Goal: Transaction & Acquisition: Purchase product/service

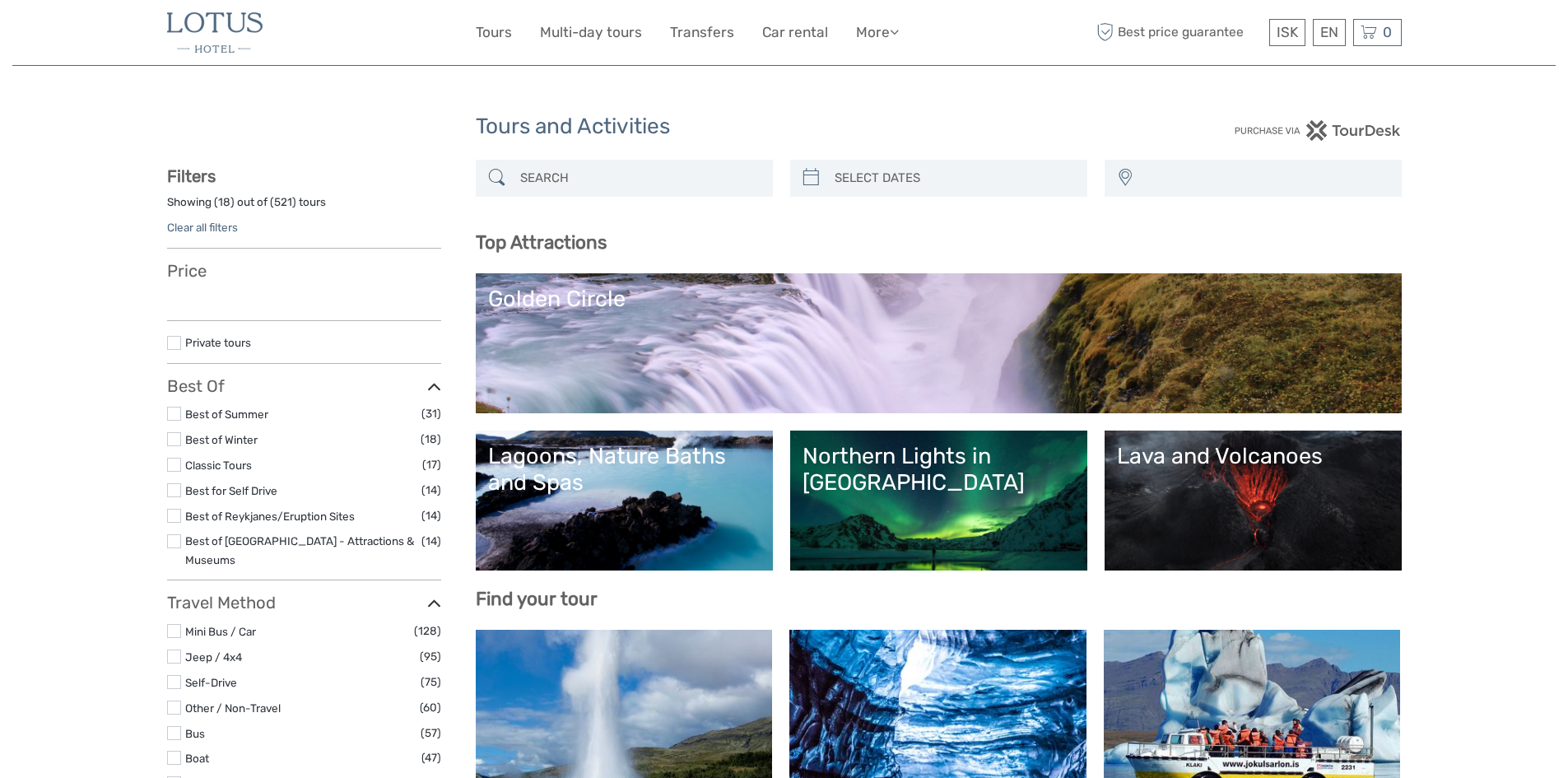
select select
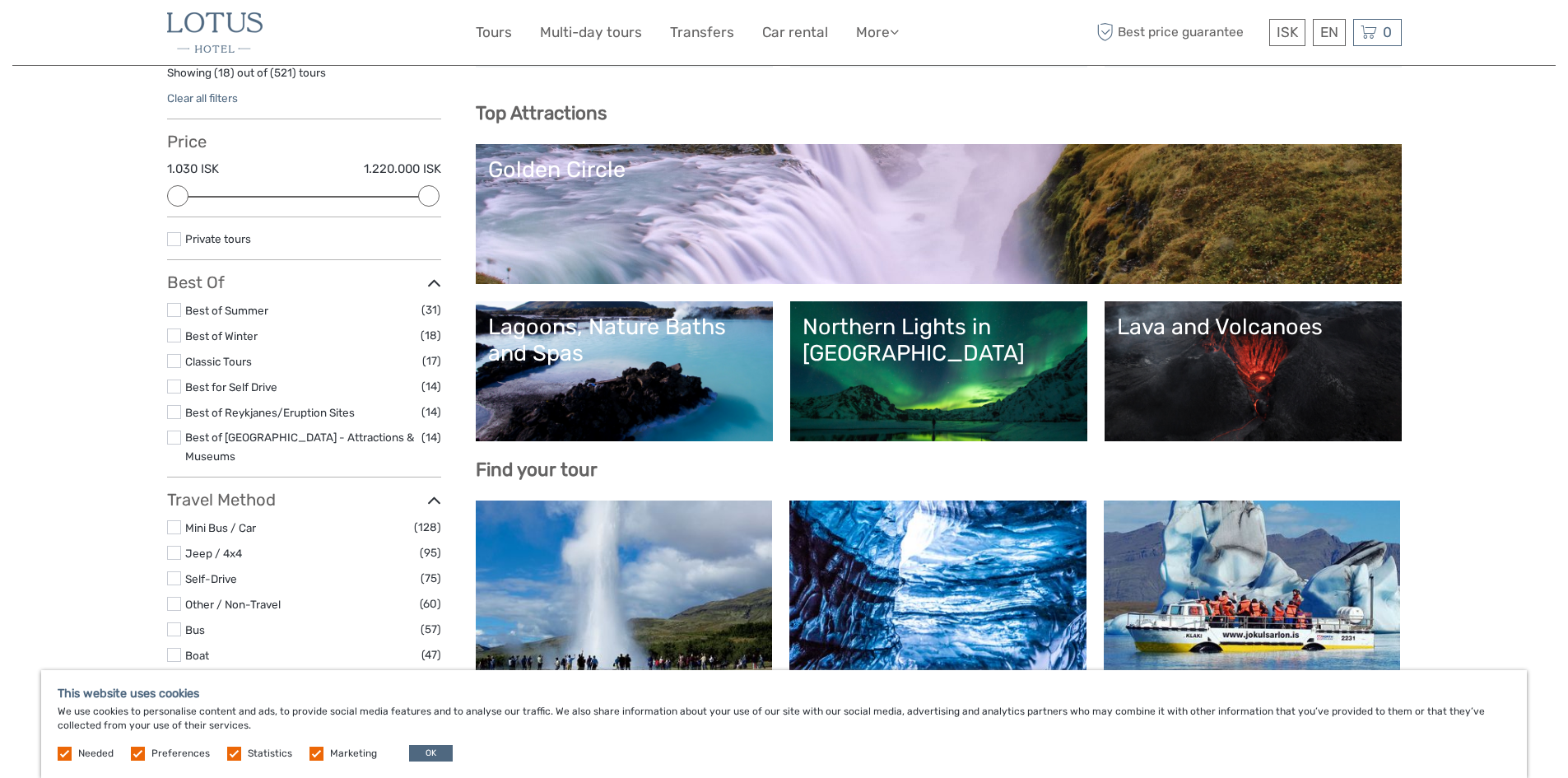
scroll to position [247, 0]
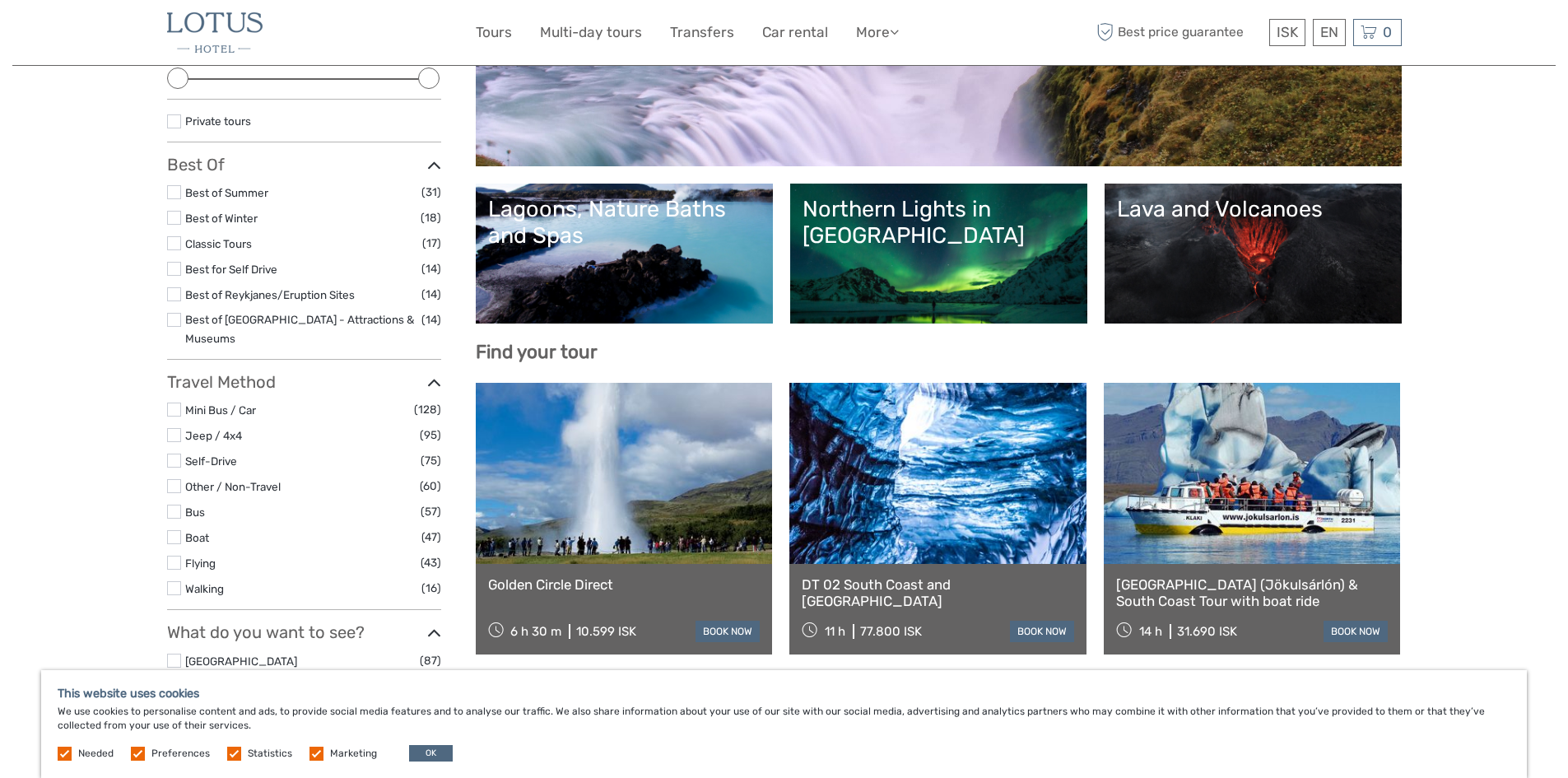
drag, startPoint x: 381, startPoint y: 135, endPoint x: 1386, endPoint y: 333, distance: 1024.3
click at [1386, 333] on div "Top Attractions Lava and Volcanoes Northern Lights in Iceland Lagoons, Nature B…" at bounding box center [938, 173] width 926 height 379
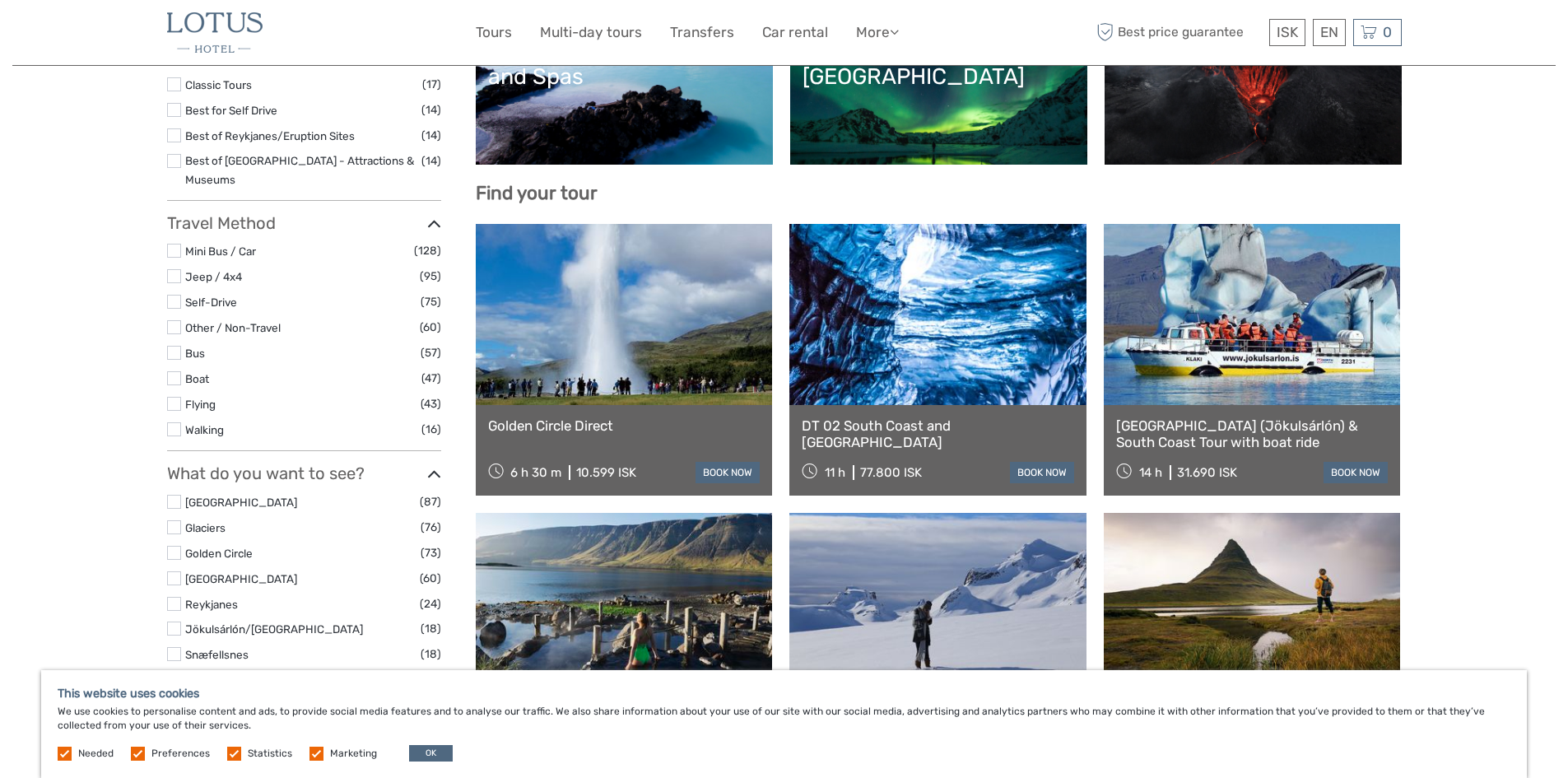
scroll to position [411, 0]
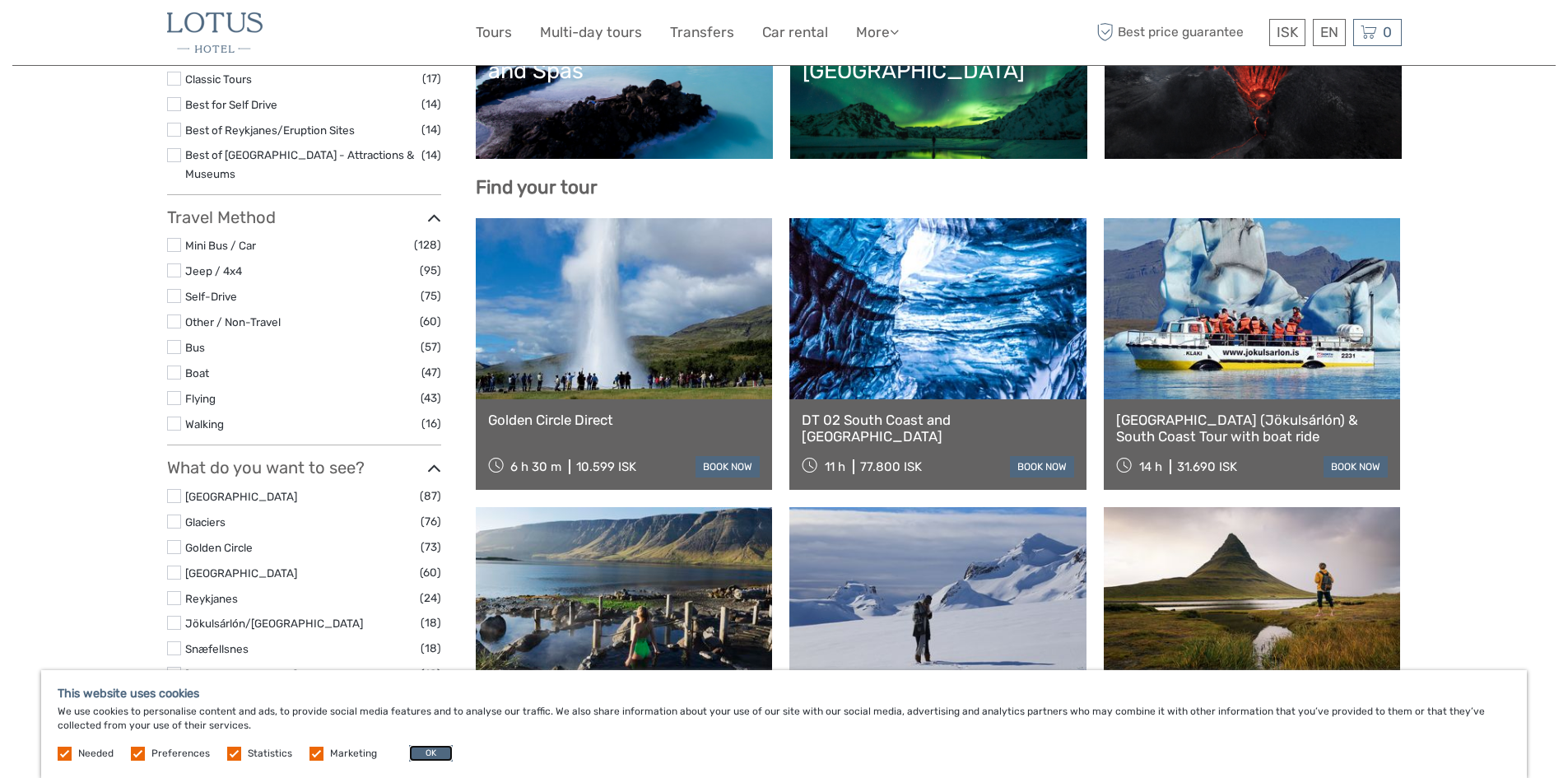
click at [409, 756] on button "OK" at bounding box center [431, 753] width 44 height 17
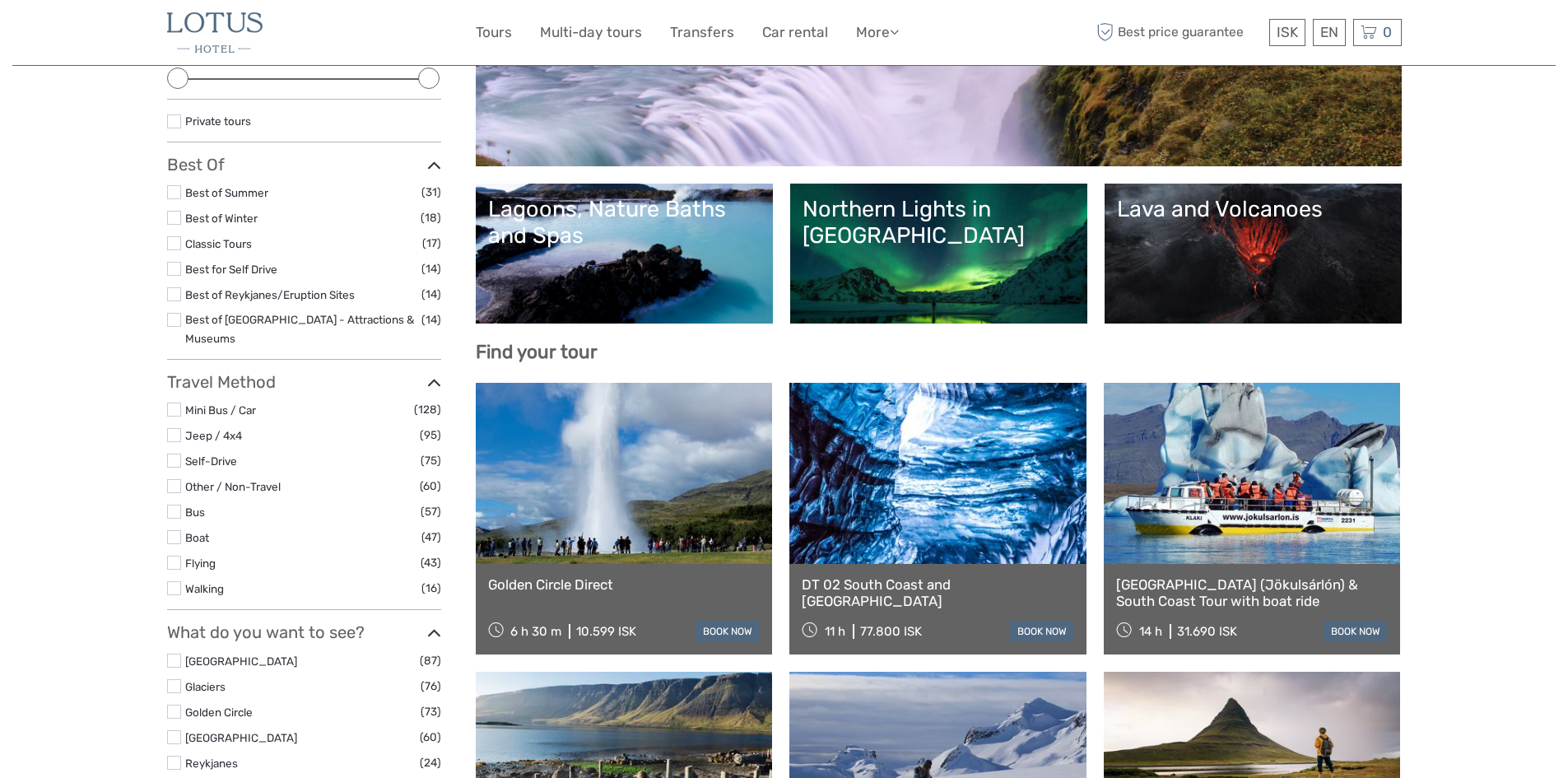
scroll to position [0, 0]
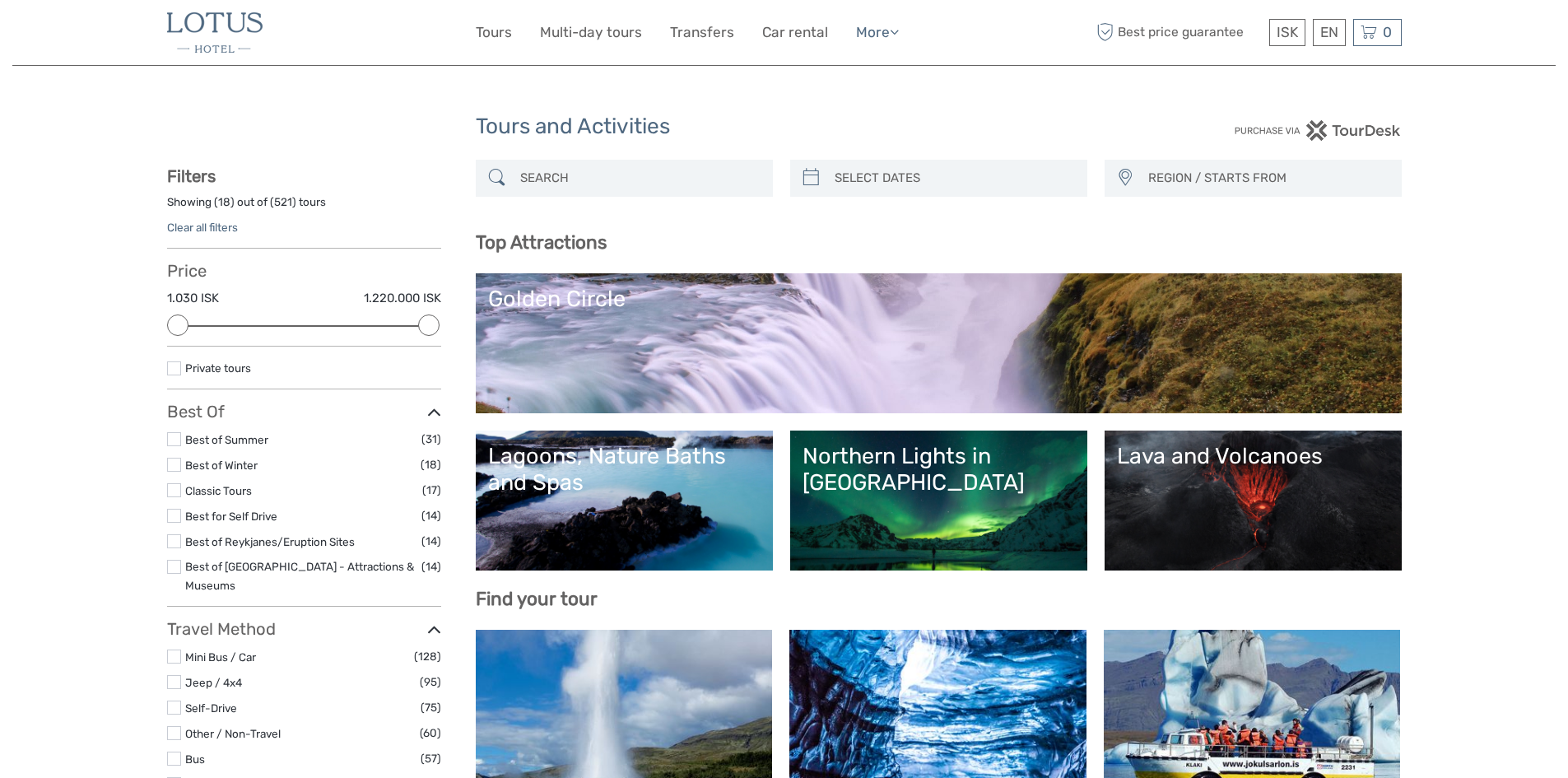
click at [895, 34] on icon at bounding box center [894, 32] width 9 height 14
click at [1347, 130] on img at bounding box center [1317, 130] width 167 height 21
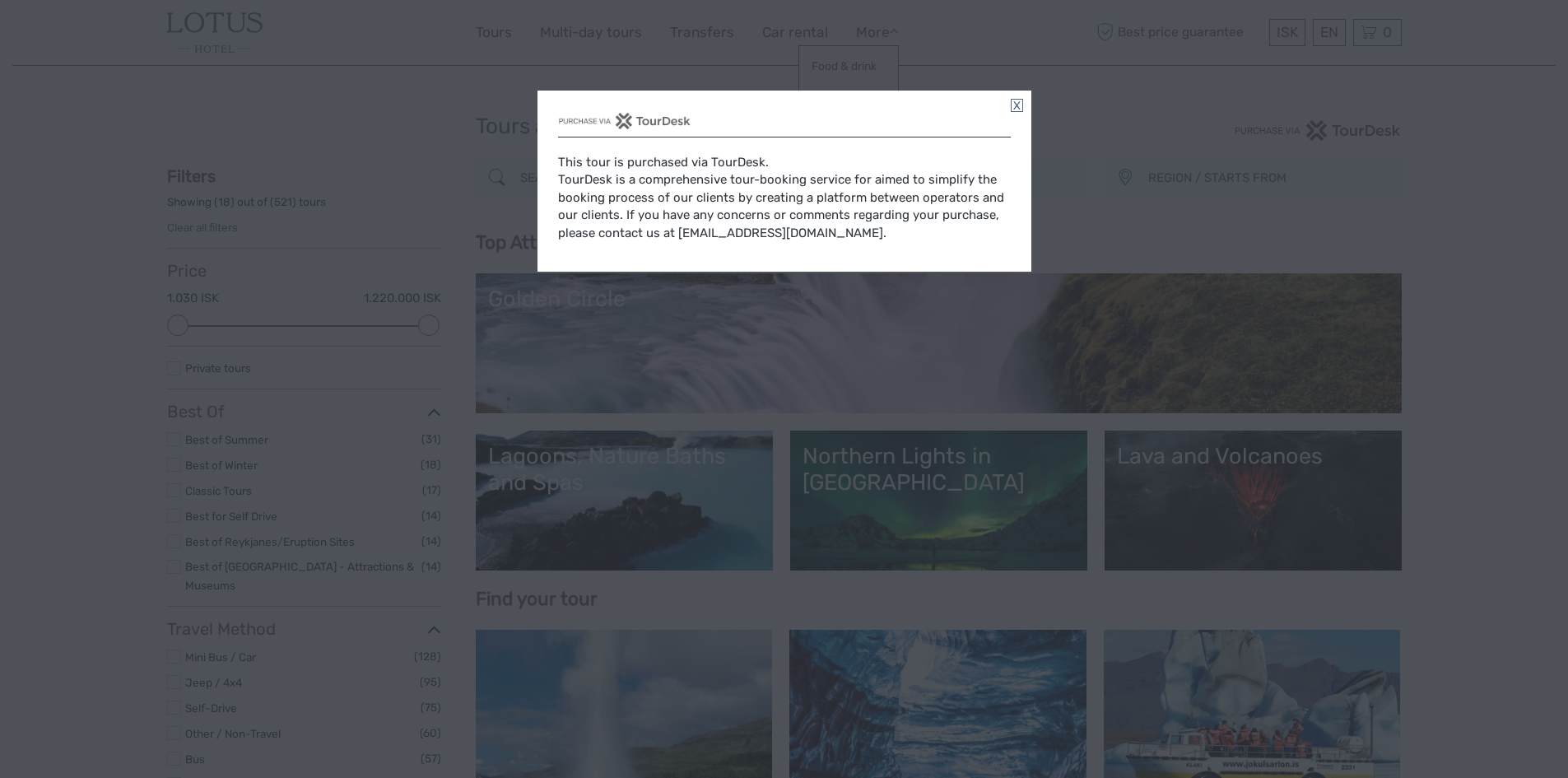
click at [1021, 104] on link at bounding box center [1017, 105] width 12 height 13
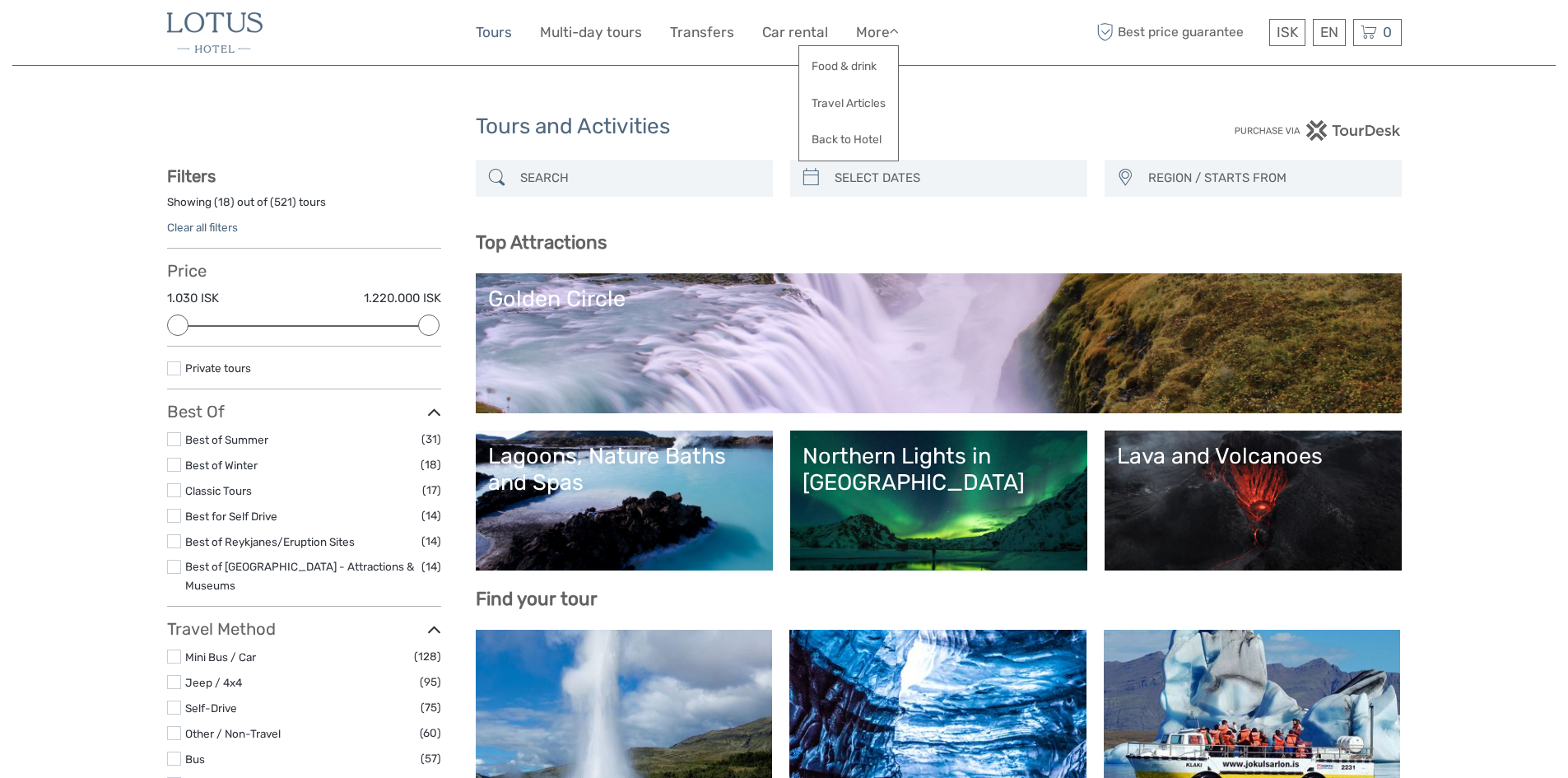
click at [494, 36] on link "Tours" at bounding box center [493, 33] width 37 height 24
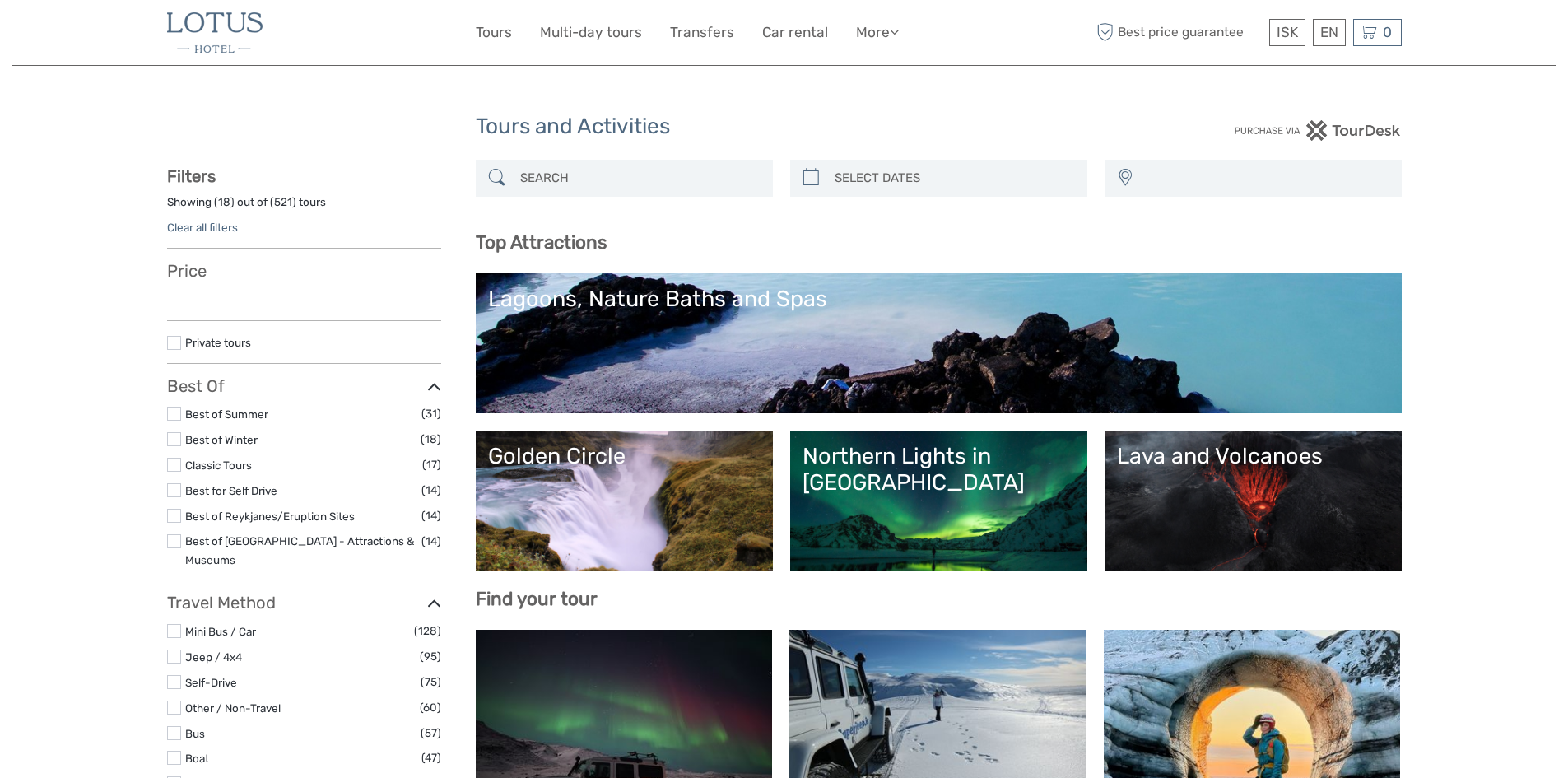
select select
click at [727, 43] on link "Transfers" at bounding box center [702, 33] width 64 height 24
select select
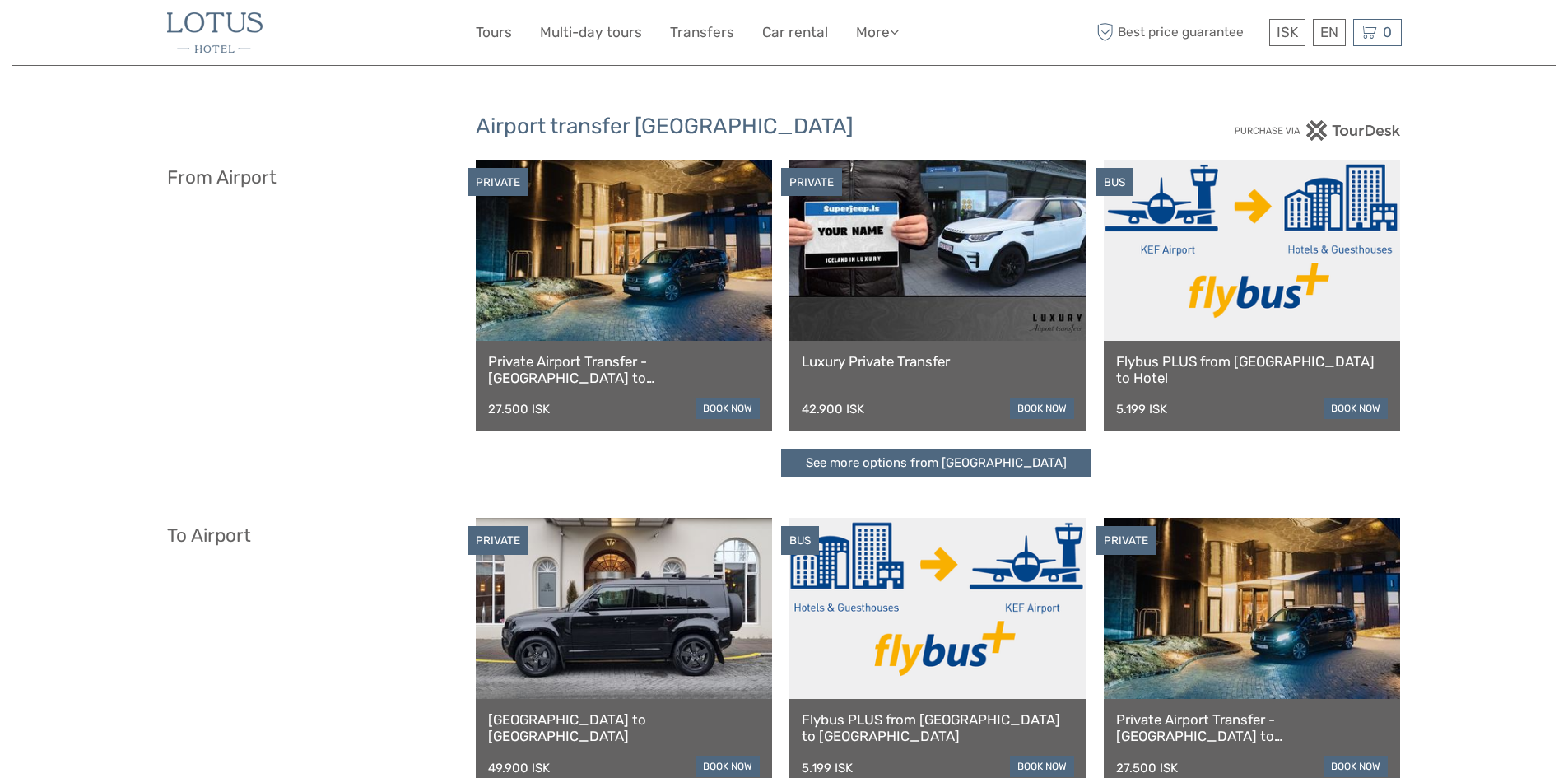
click at [1240, 362] on link "Flybus PLUS from Keflavik Airport to Hotel" at bounding box center [1253, 370] width 273 height 34
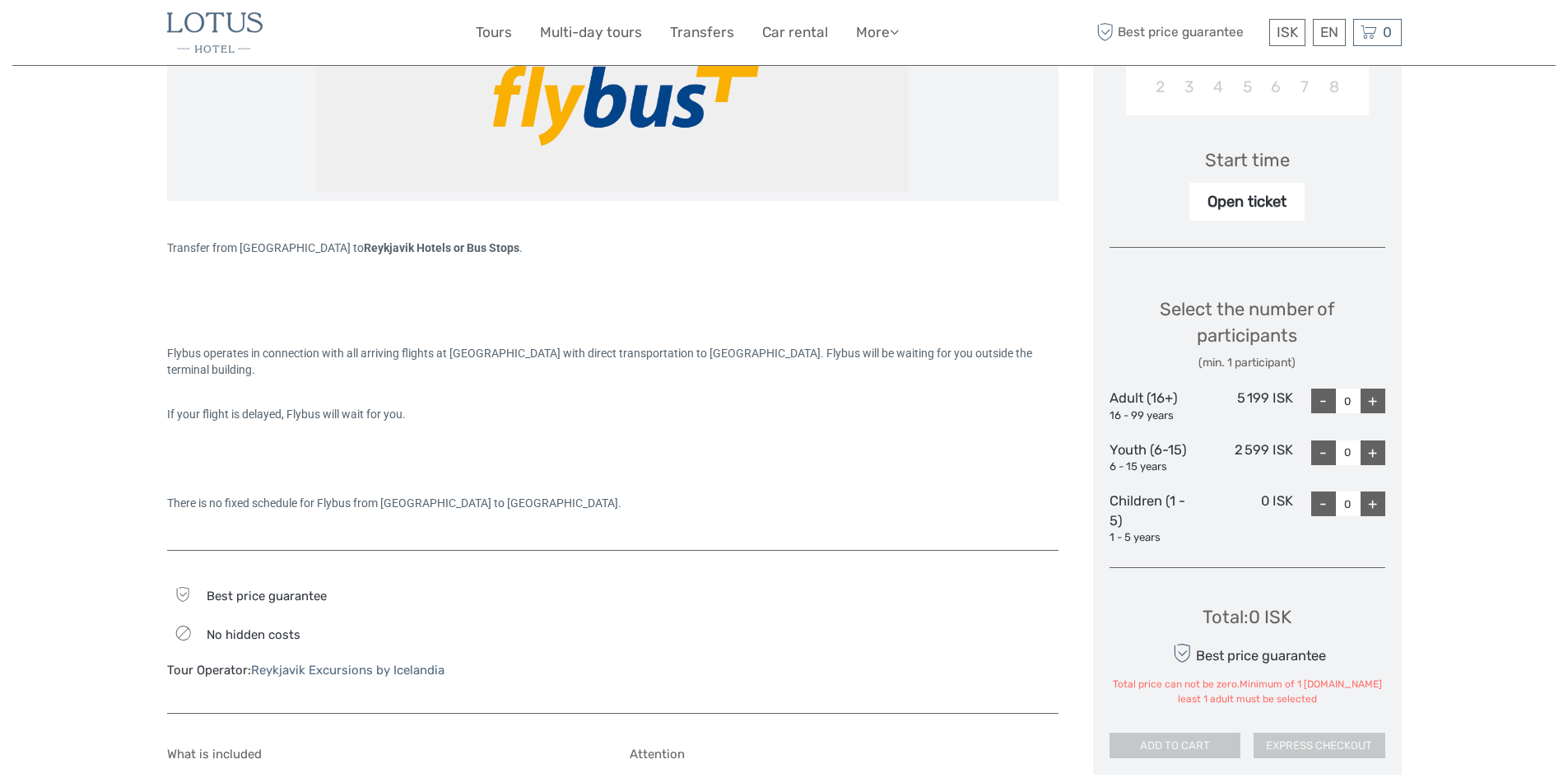
scroll to position [247, 0]
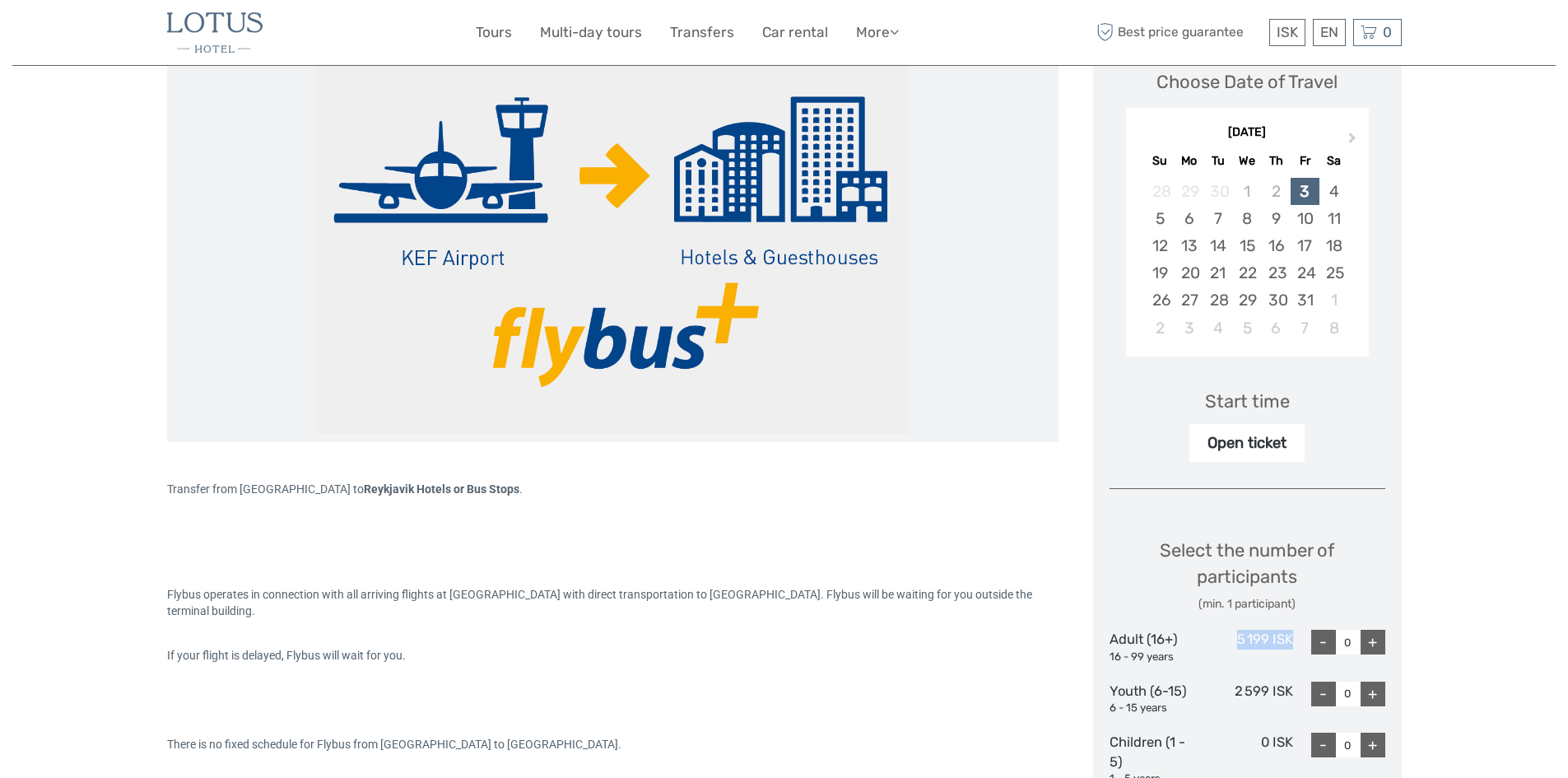
drag, startPoint x: 1237, startPoint y: 641, endPoint x: 1297, endPoint y: 638, distance: 60.1
click at [1297, 638] on div "Adult (16+) 16 - 99 years 5 199 ISK - 0 +" at bounding box center [1247, 647] width 276 height 35
copy div "5 199 ISK"
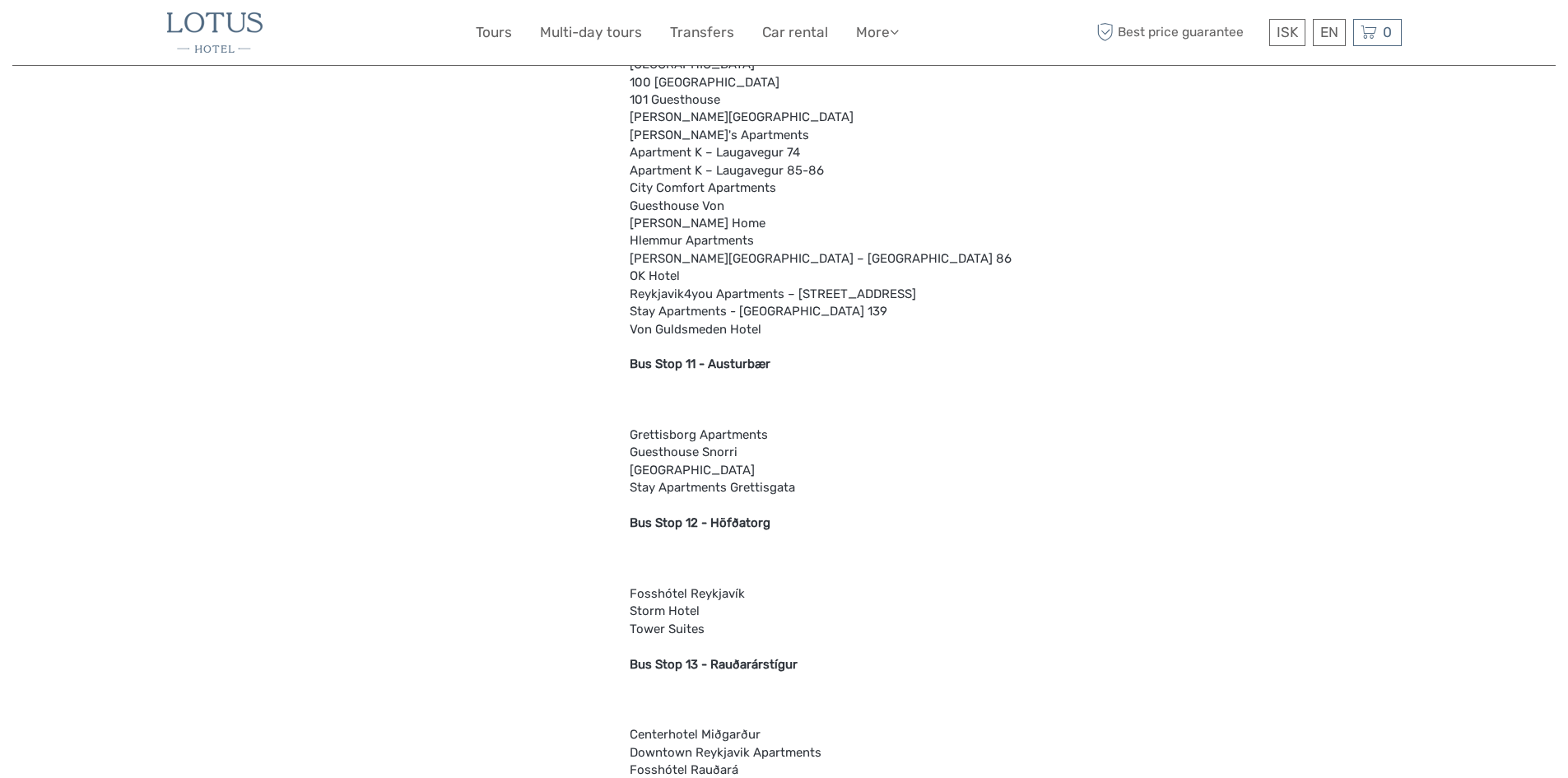
scroll to position [3128, 0]
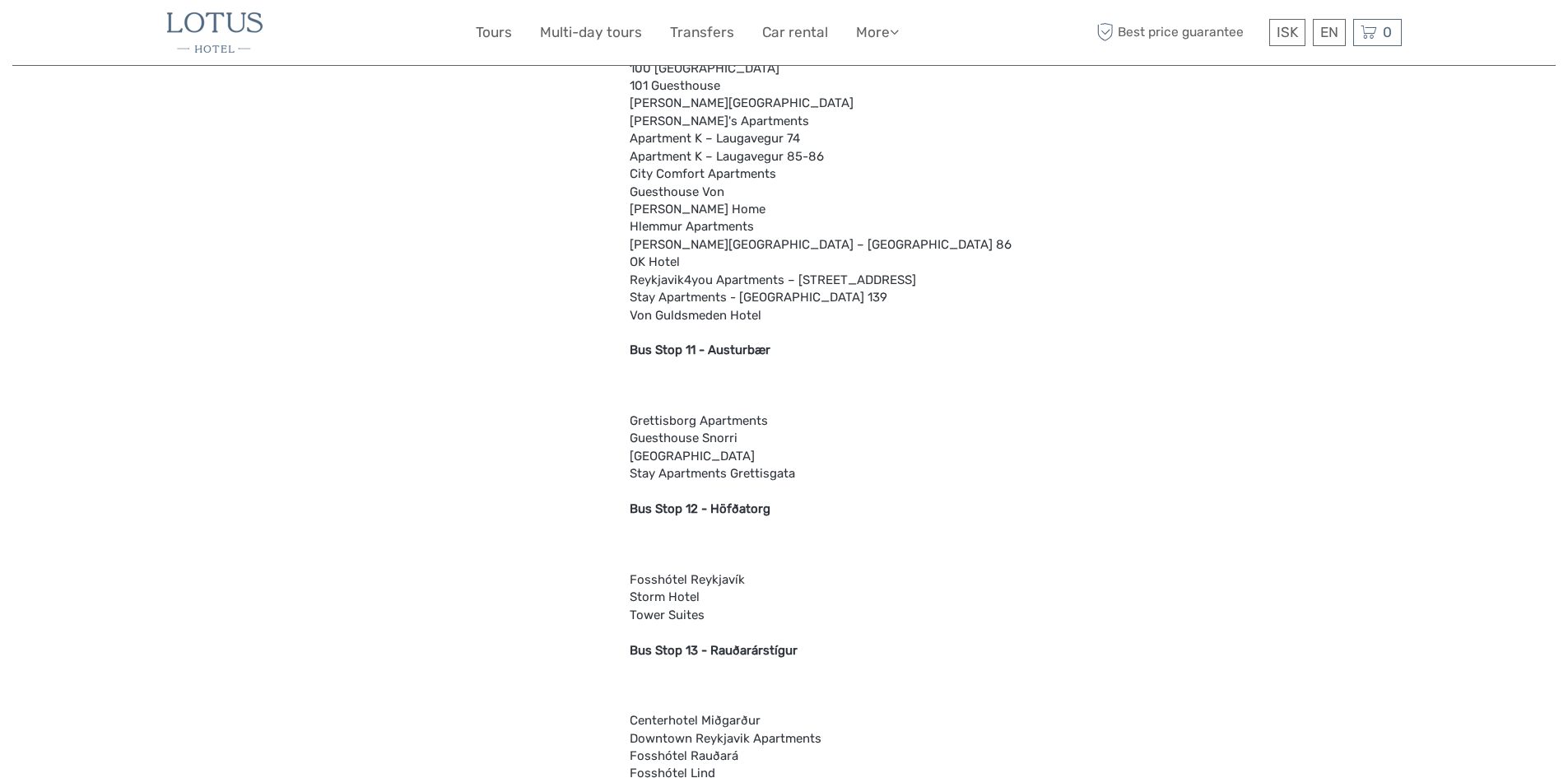
click at [810, 522] on div "Attention We drop off at the majority of city hotels either directly or at one …" at bounding box center [844, 229] width 429 height 4246
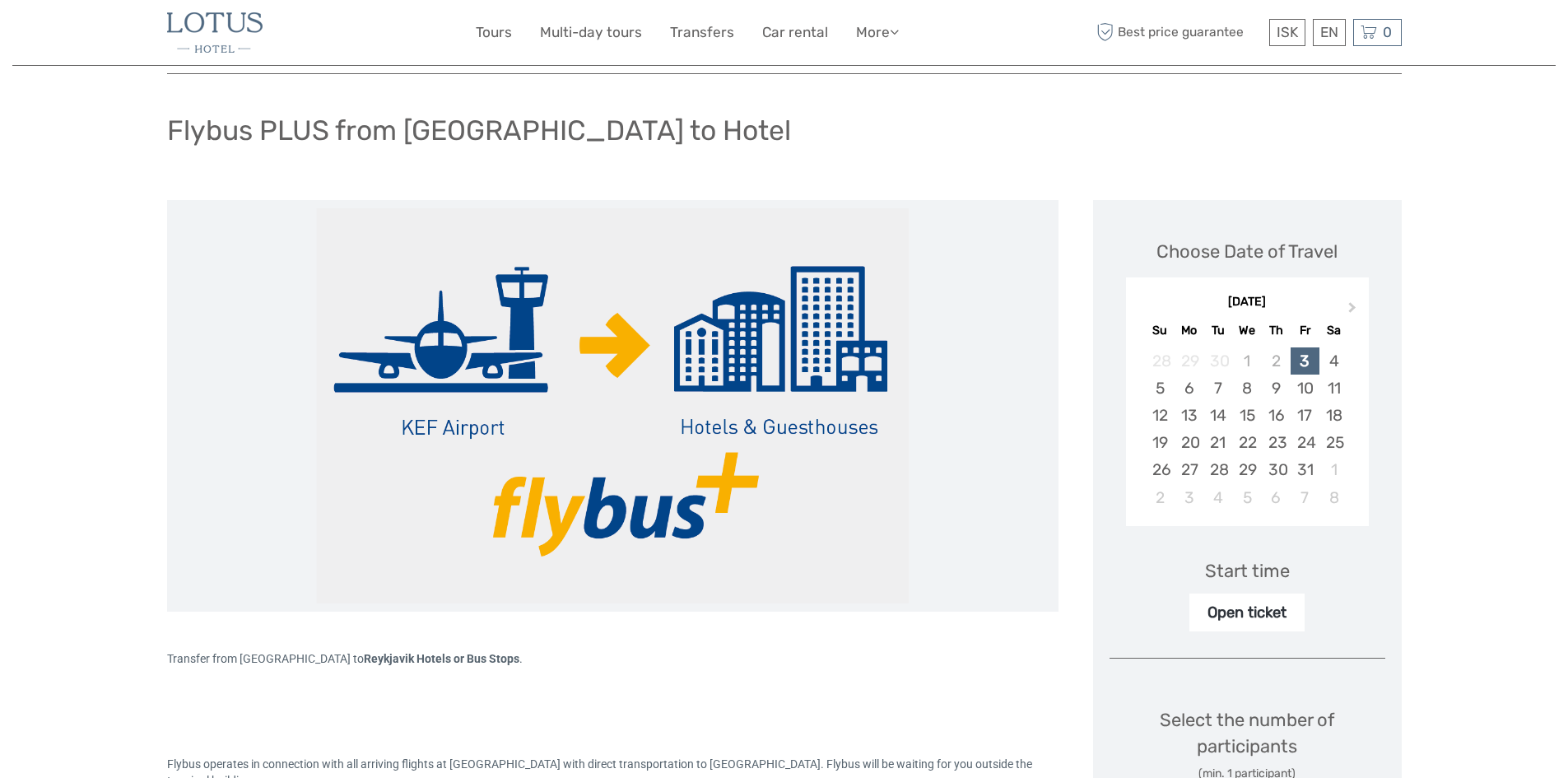
scroll to position [0, 0]
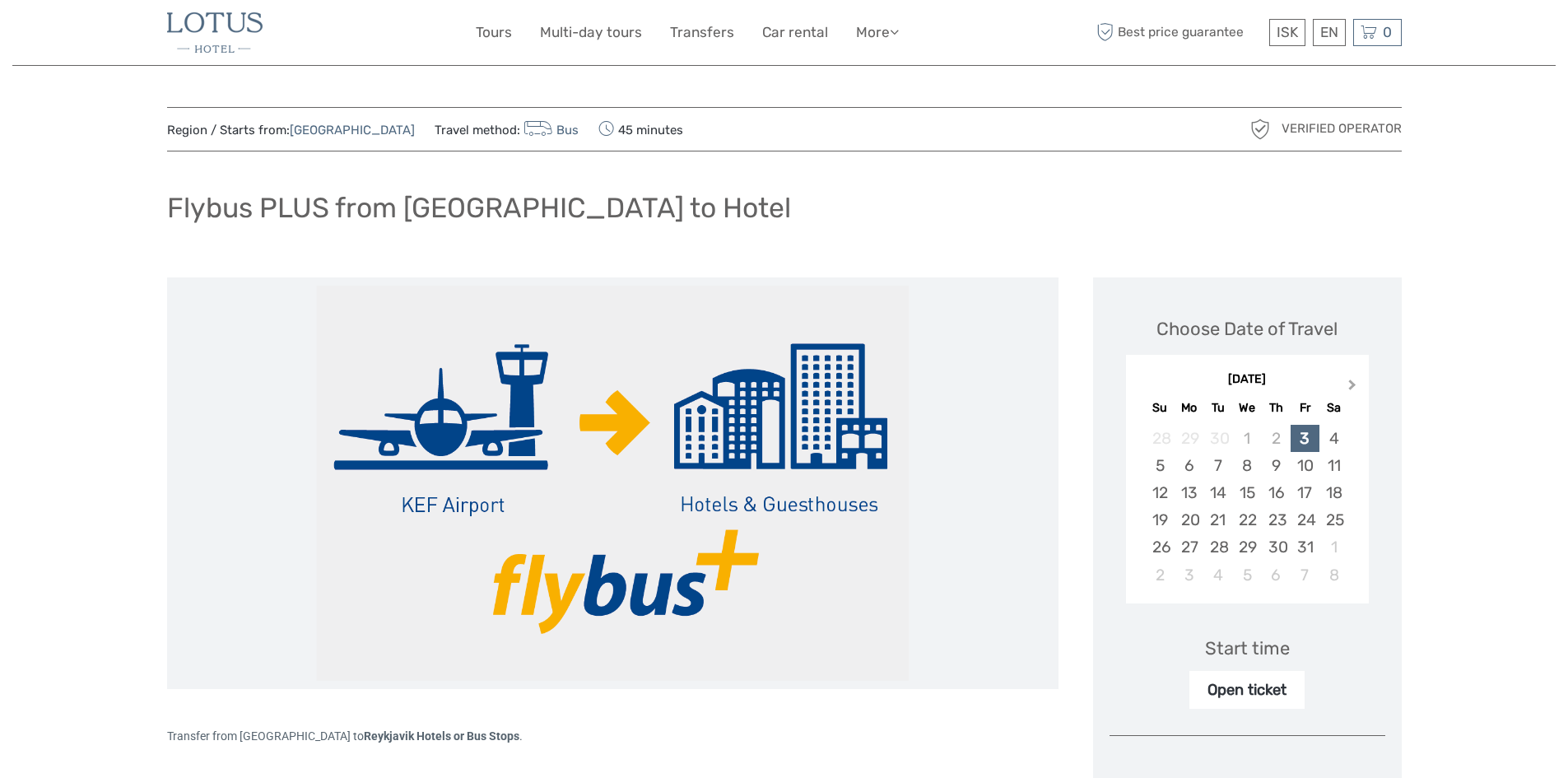
click at [1352, 387] on span "Next Month" at bounding box center [1352, 389] width 0 height 24
click at [1221, 521] on div "24" at bounding box center [1217, 519] width 29 height 27
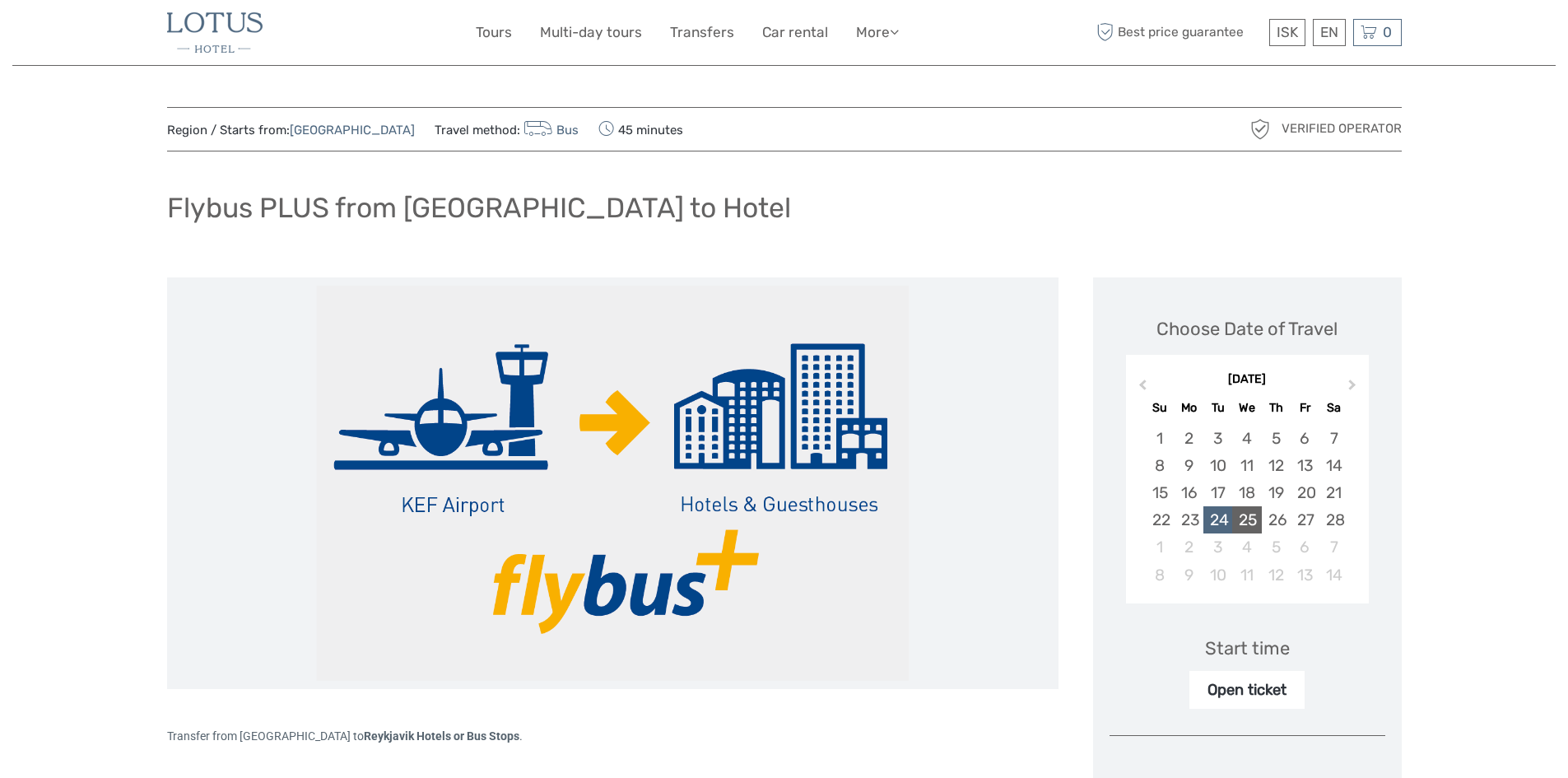
click at [1243, 520] on div "25" at bounding box center [1247, 519] width 29 height 27
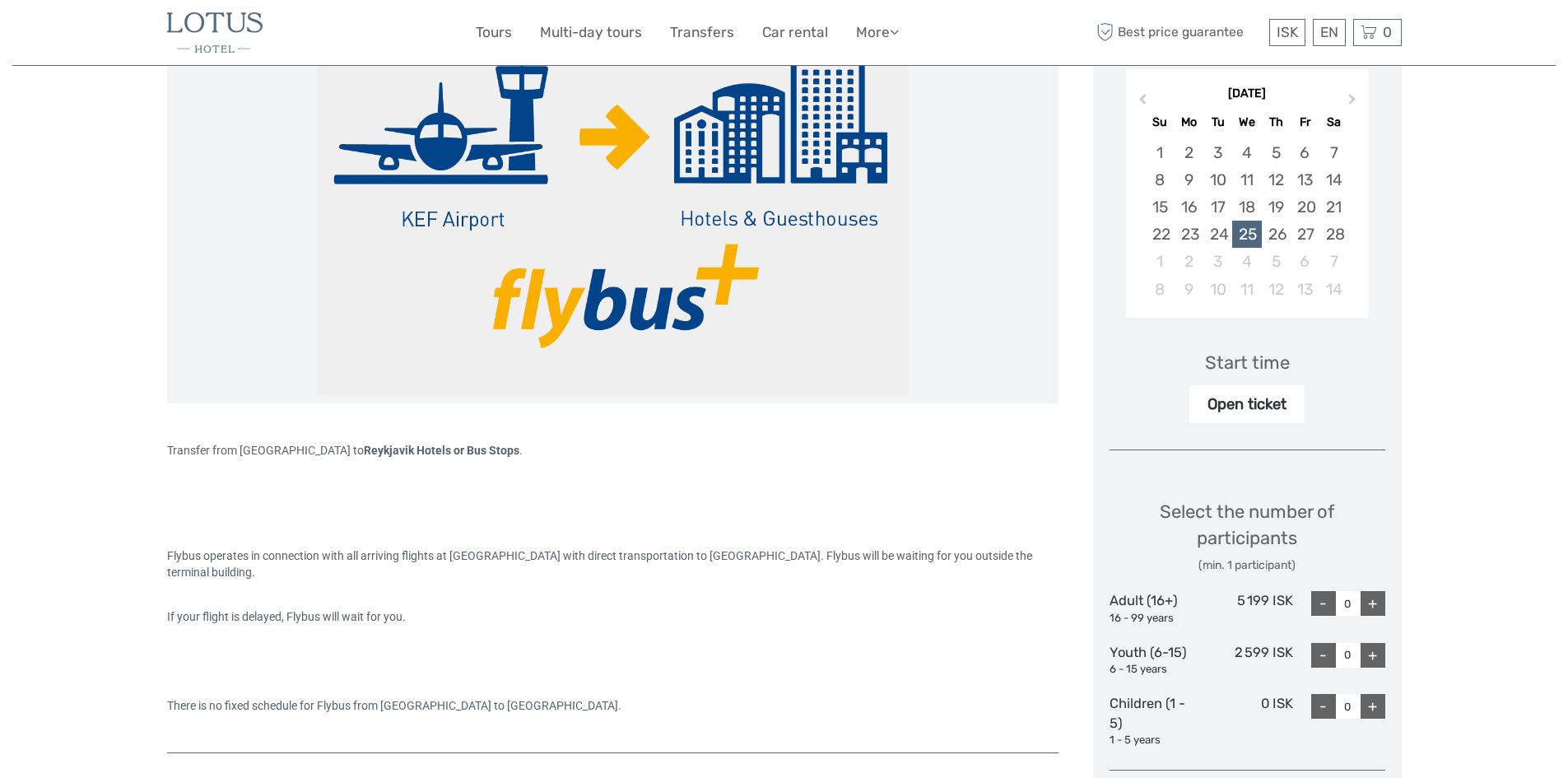
scroll to position [247, 0]
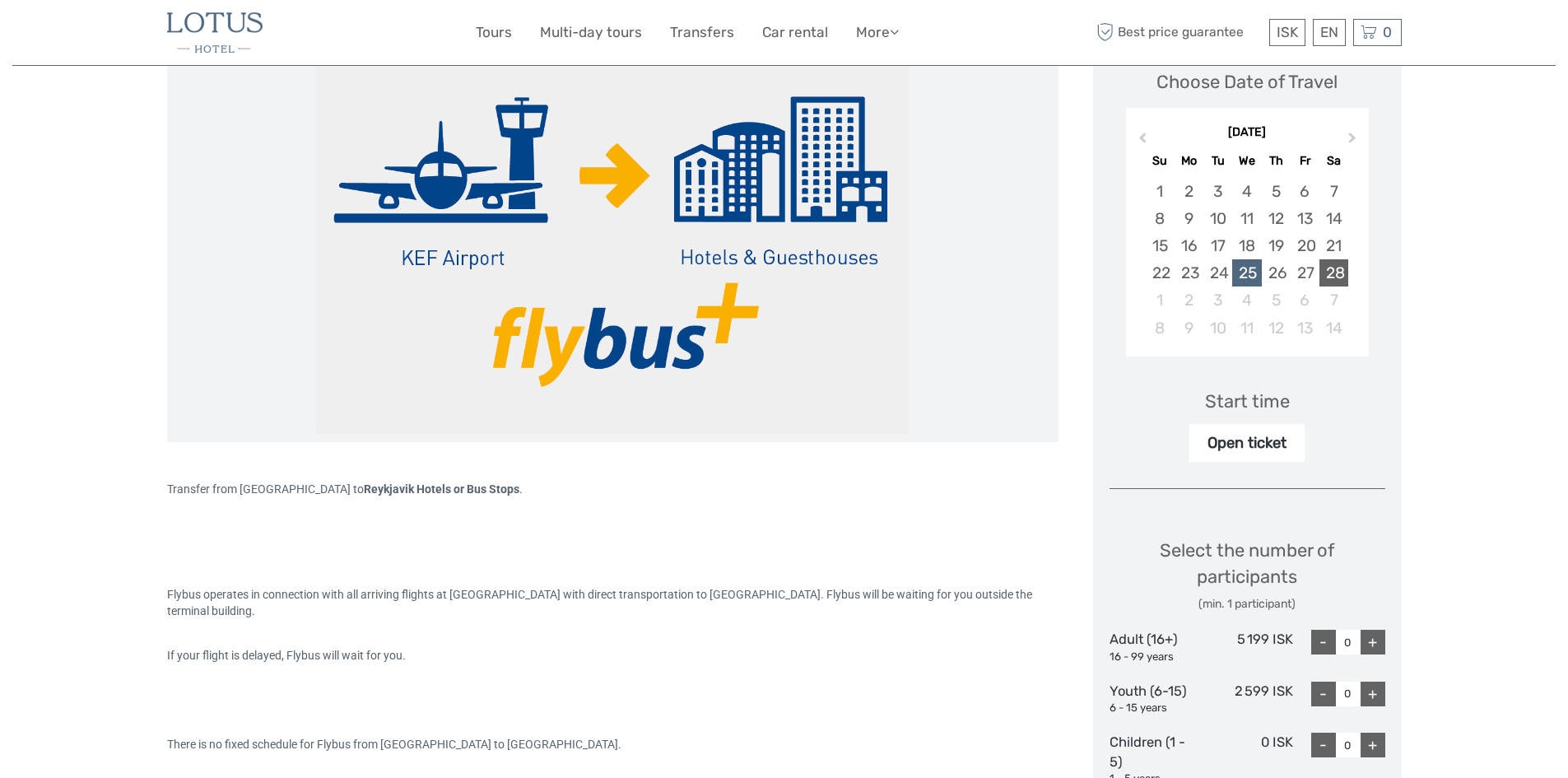
click at [1341, 276] on div "28" at bounding box center [1334, 272] width 29 height 27
click at [1257, 277] on div "25" at bounding box center [1247, 272] width 29 height 27
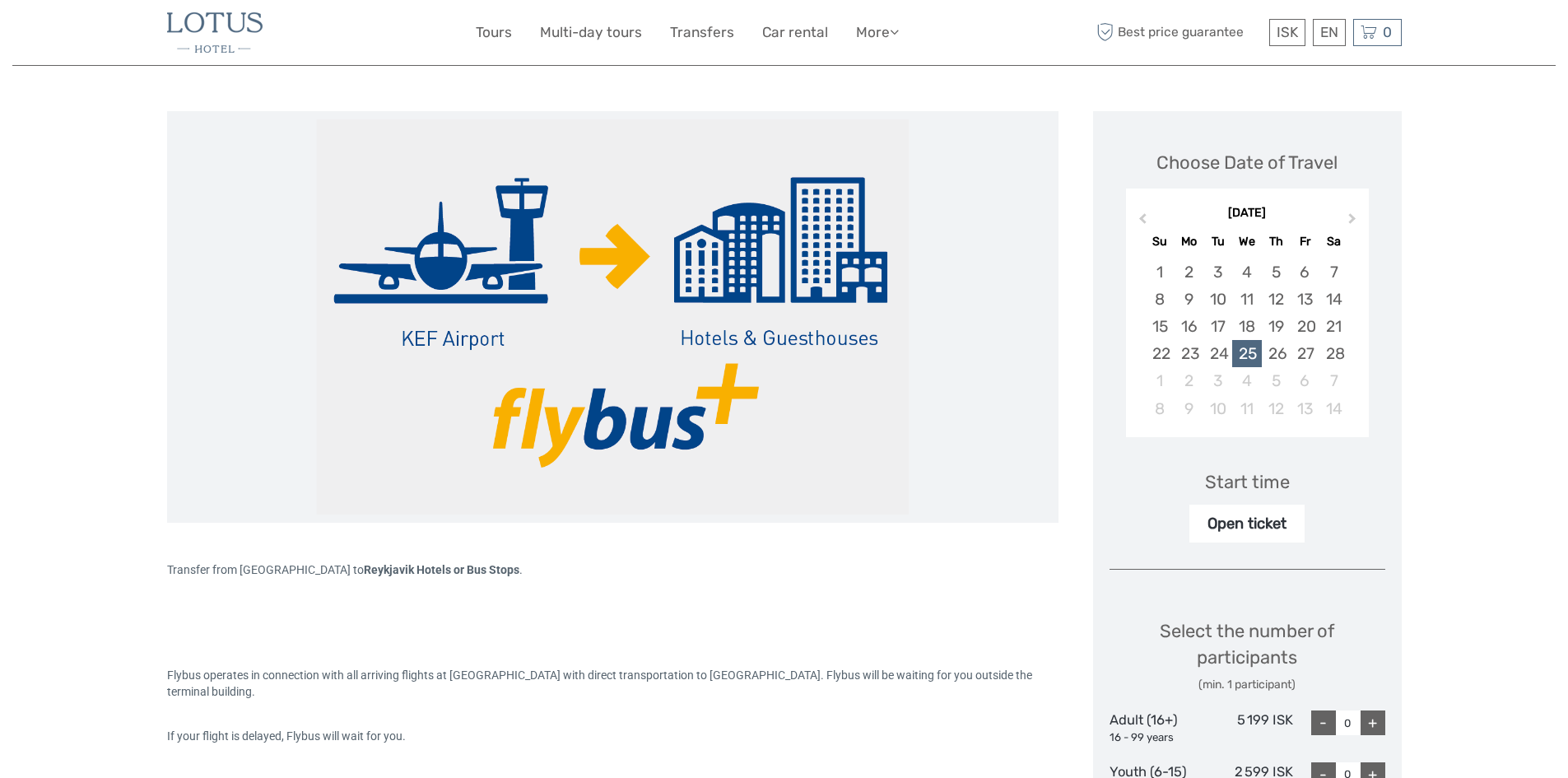
scroll to position [165, 0]
click at [1271, 533] on div "Open ticket" at bounding box center [1247, 525] width 116 height 38
click at [1224, 523] on div "Open ticket" at bounding box center [1247, 525] width 116 height 38
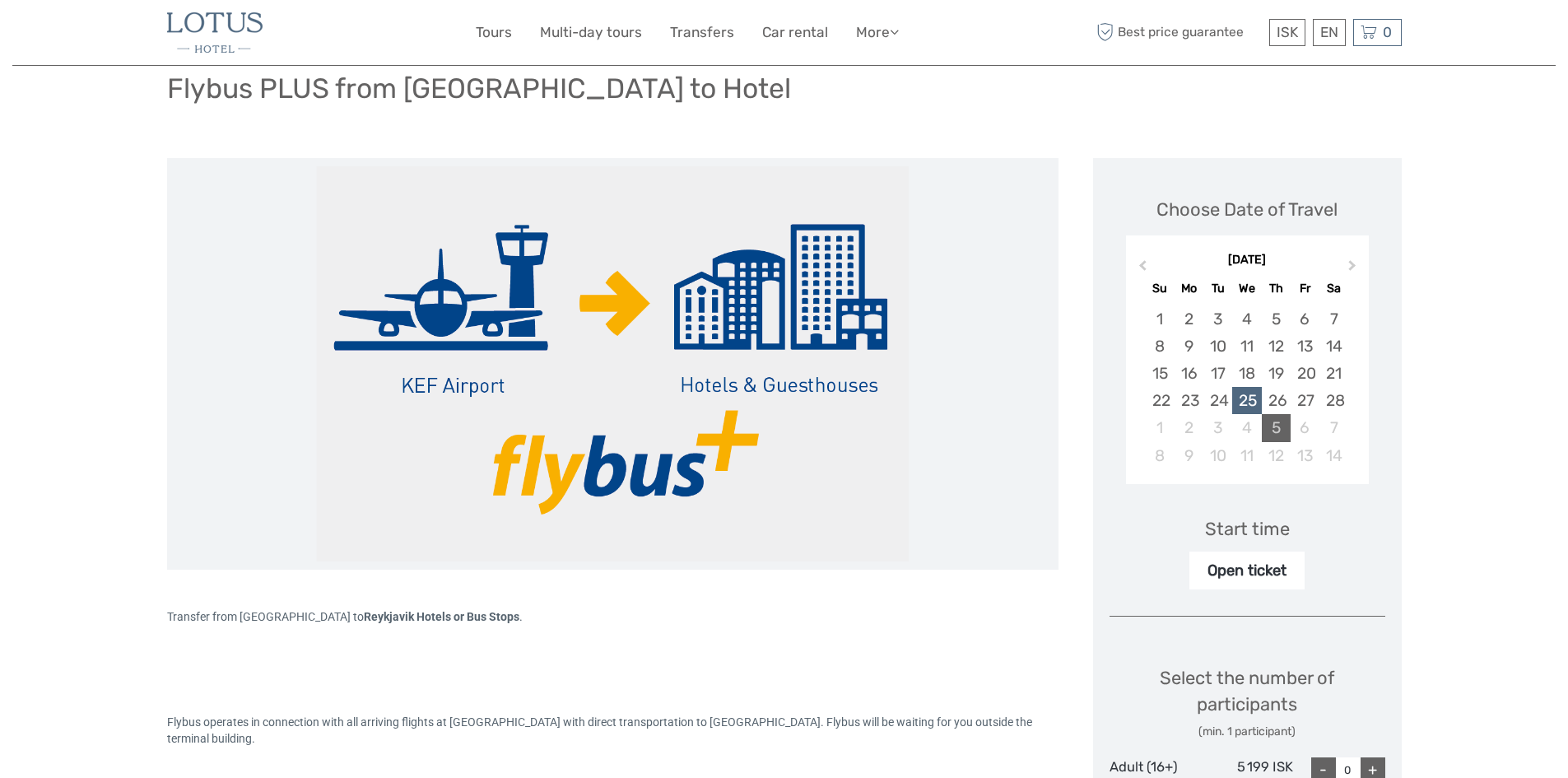
scroll to position [82, 0]
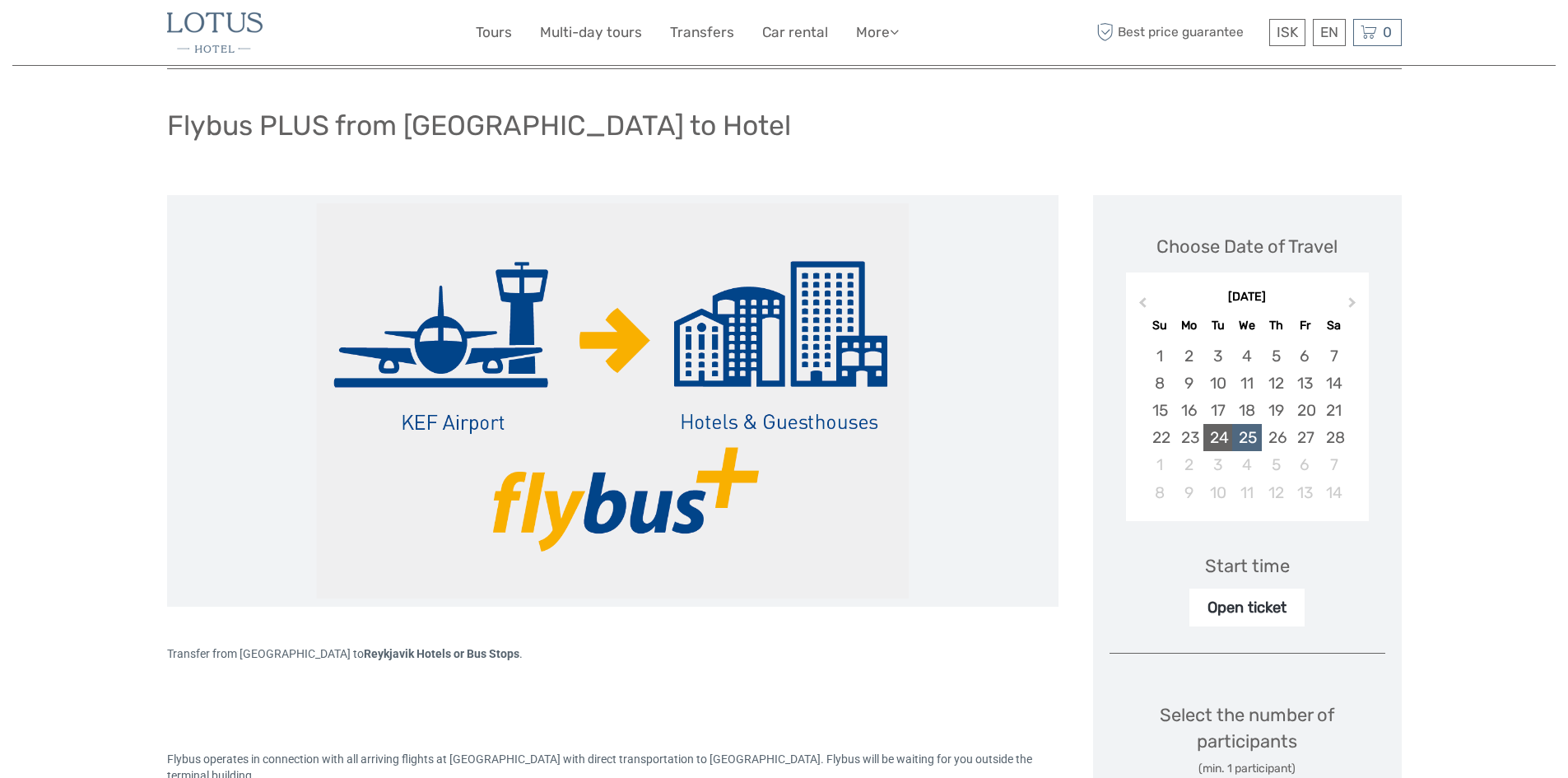
click at [1220, 437] on div "24" at bounding box center [1217, 437] width 29 height 27
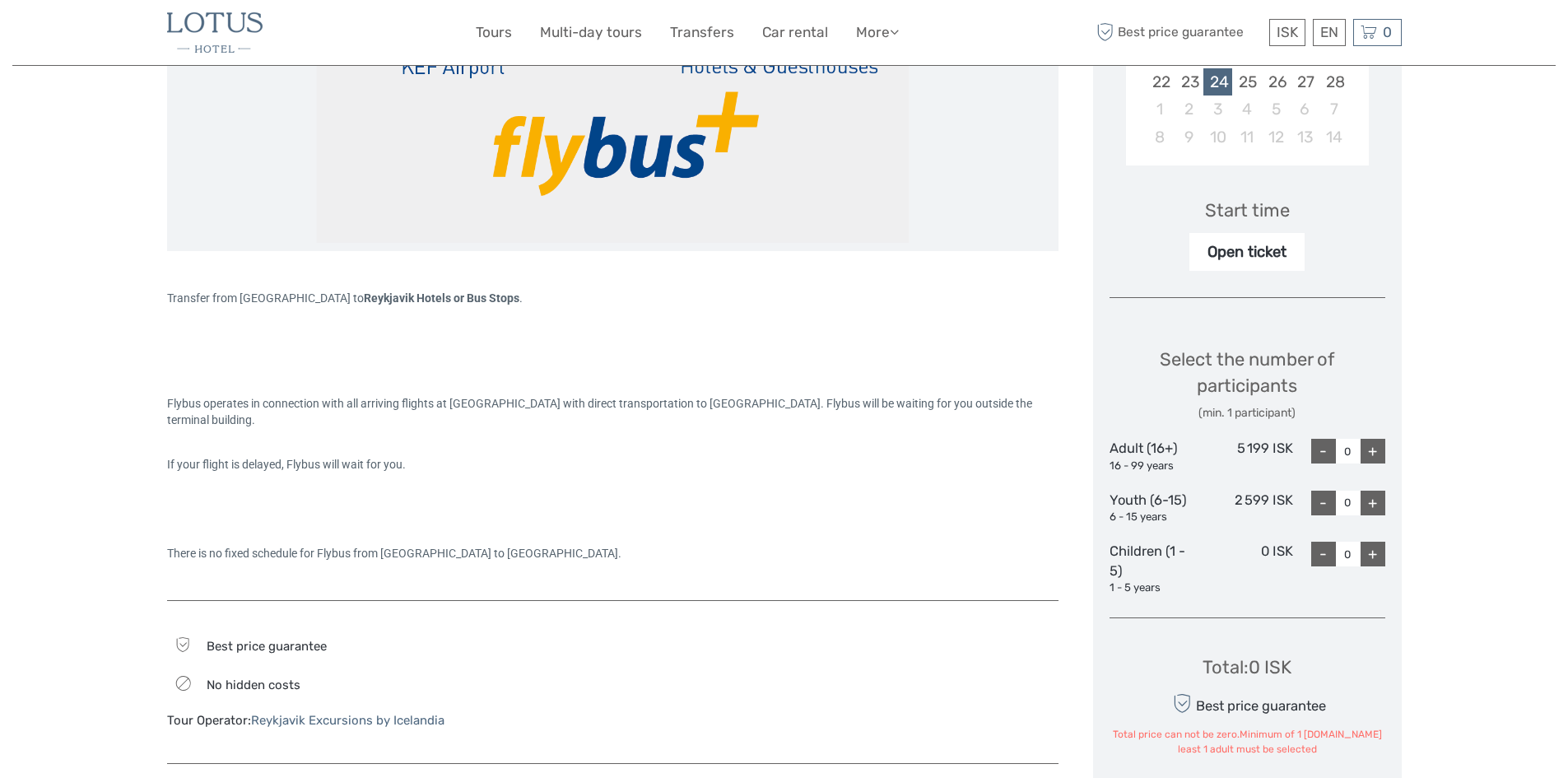
scroll to position [494, 0]
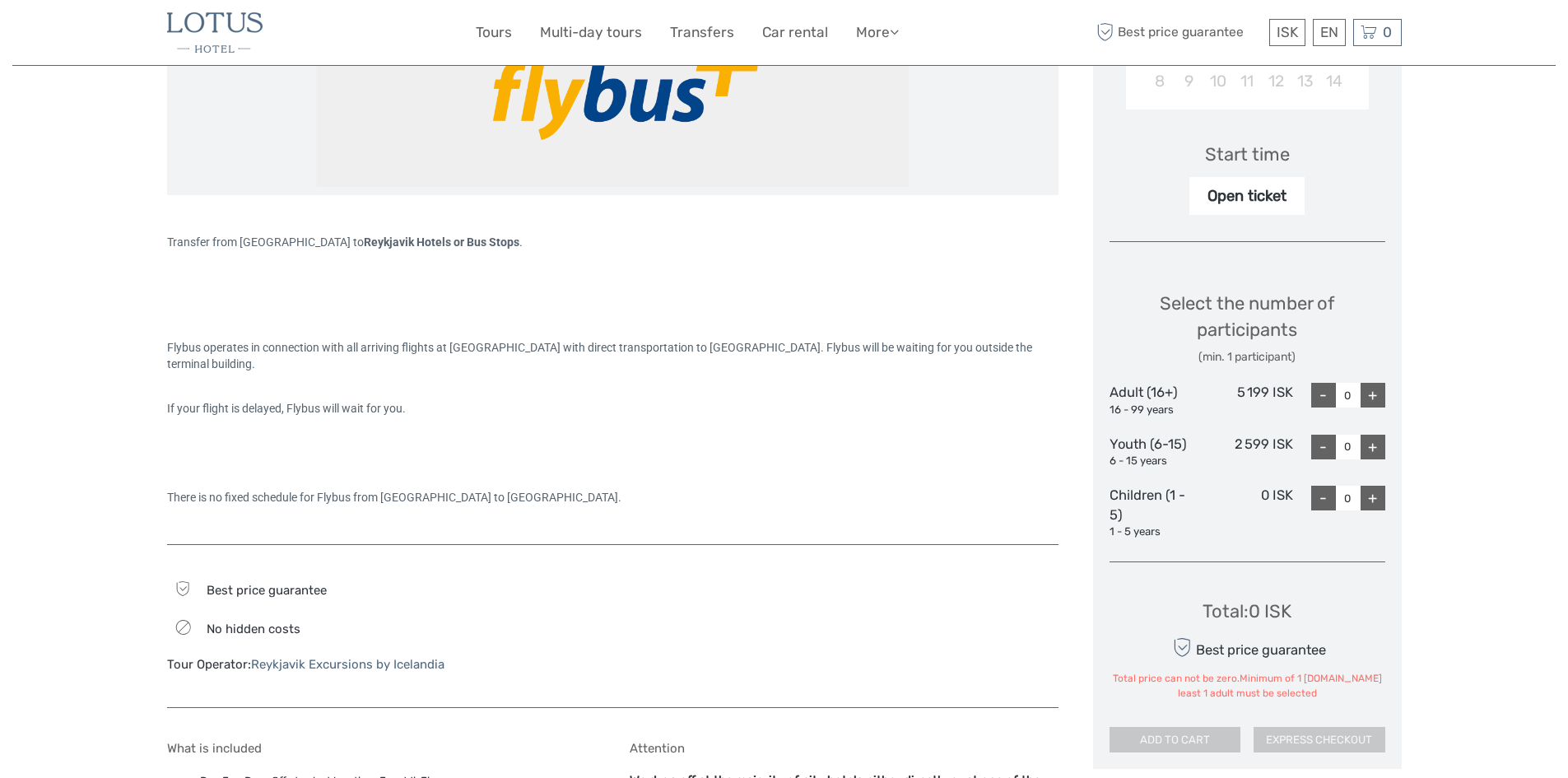
click at [1376, 406] on div "+" at bounding box center [1372, 394] width 25 height 25
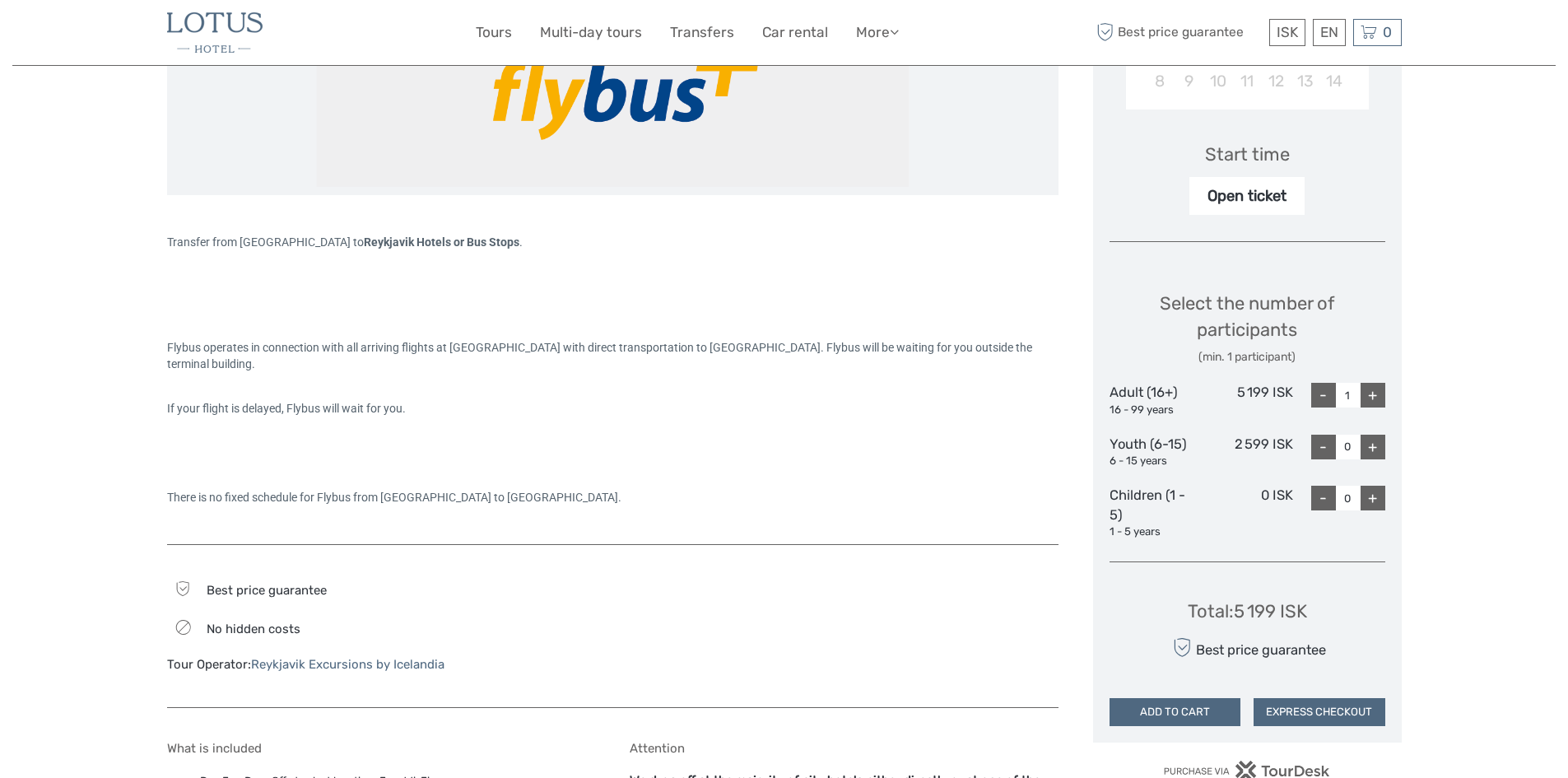
click at [1376, 400] on div "+" at bounding box center [1372, 394] width 25 height 25
type input "2"
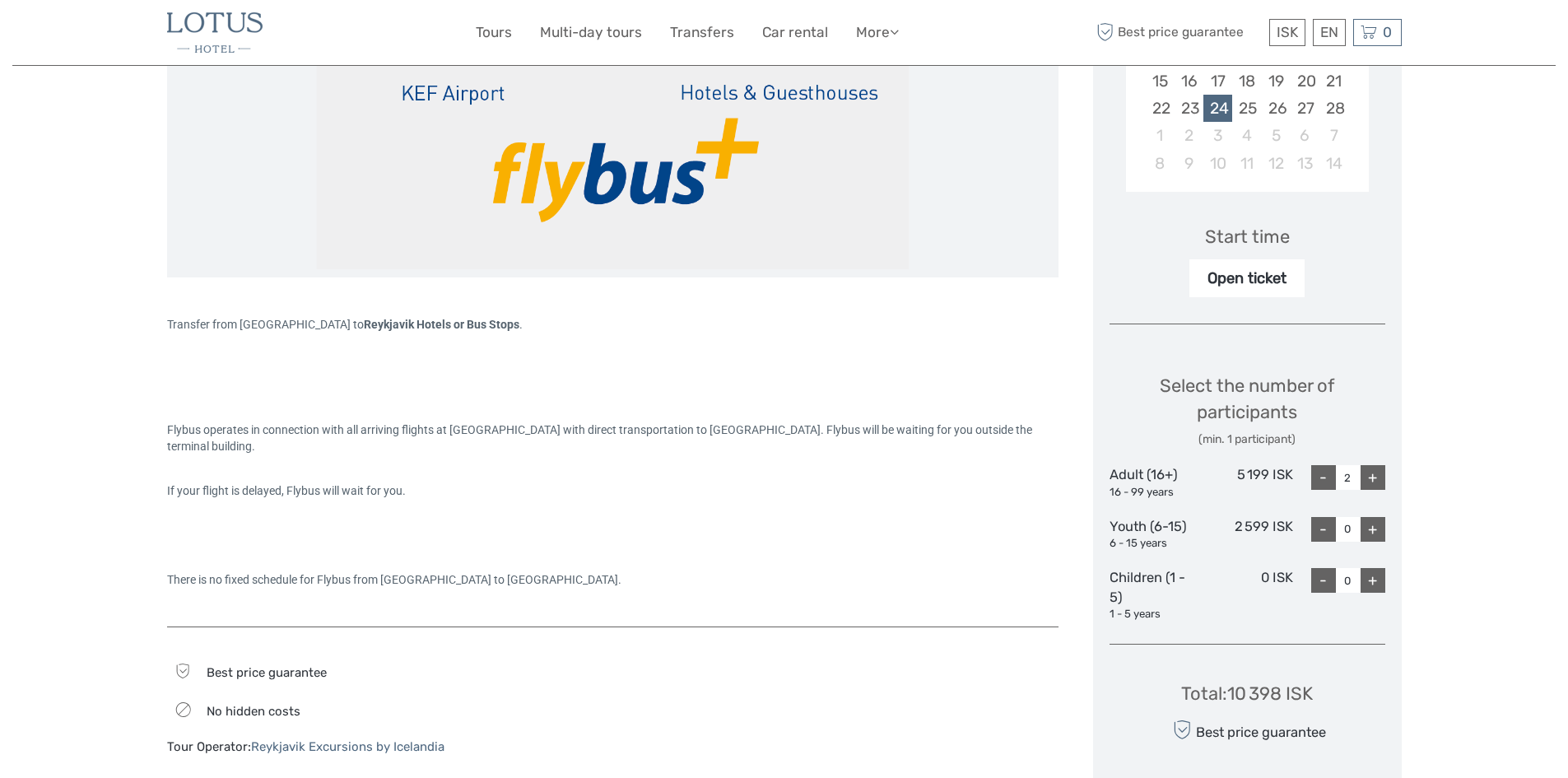
scroll to position [576, 0]
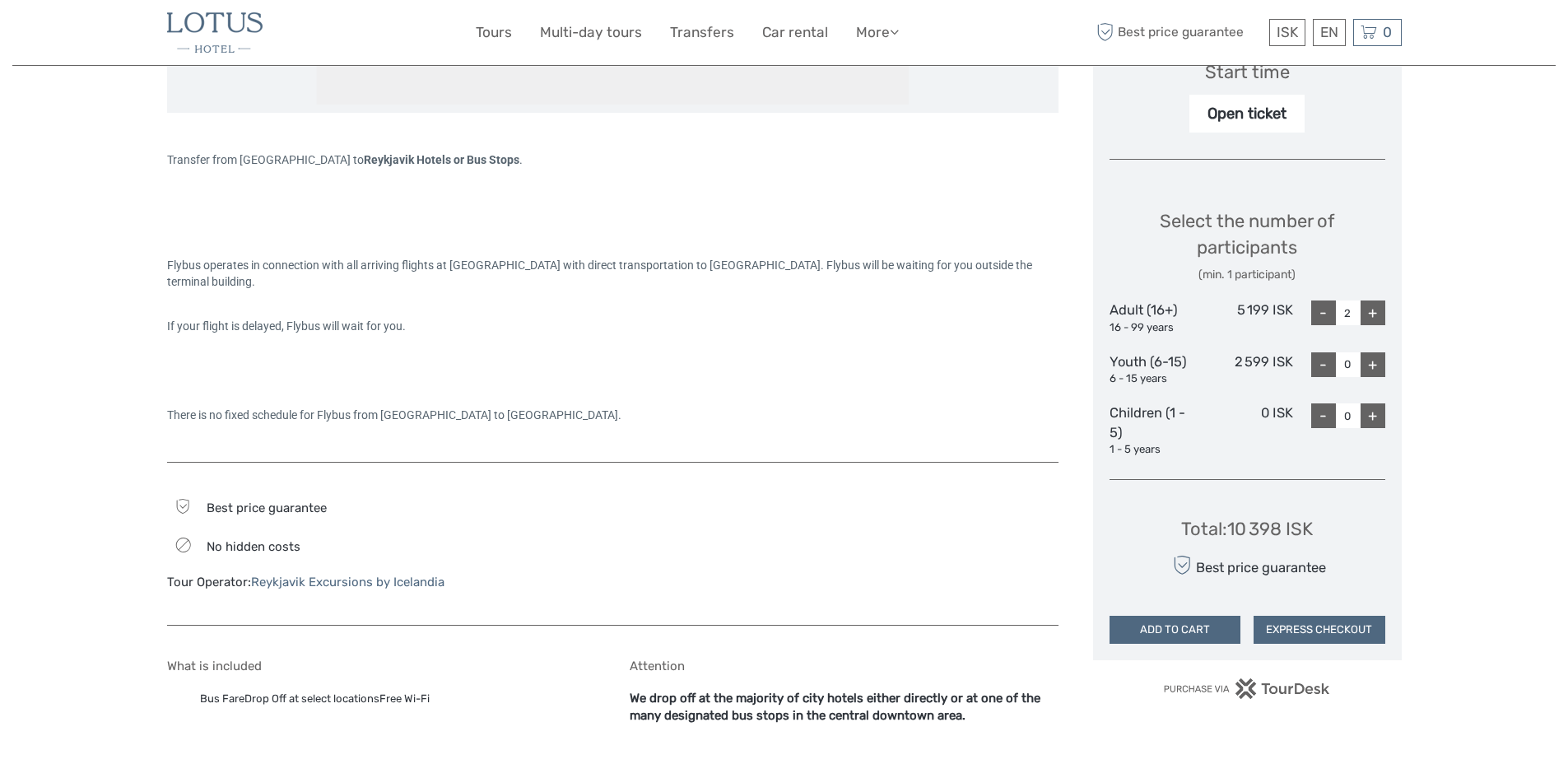
click at [1190, 627] on button "ADD TO CART" at bounding box center [1175, 630] width 131 height 28
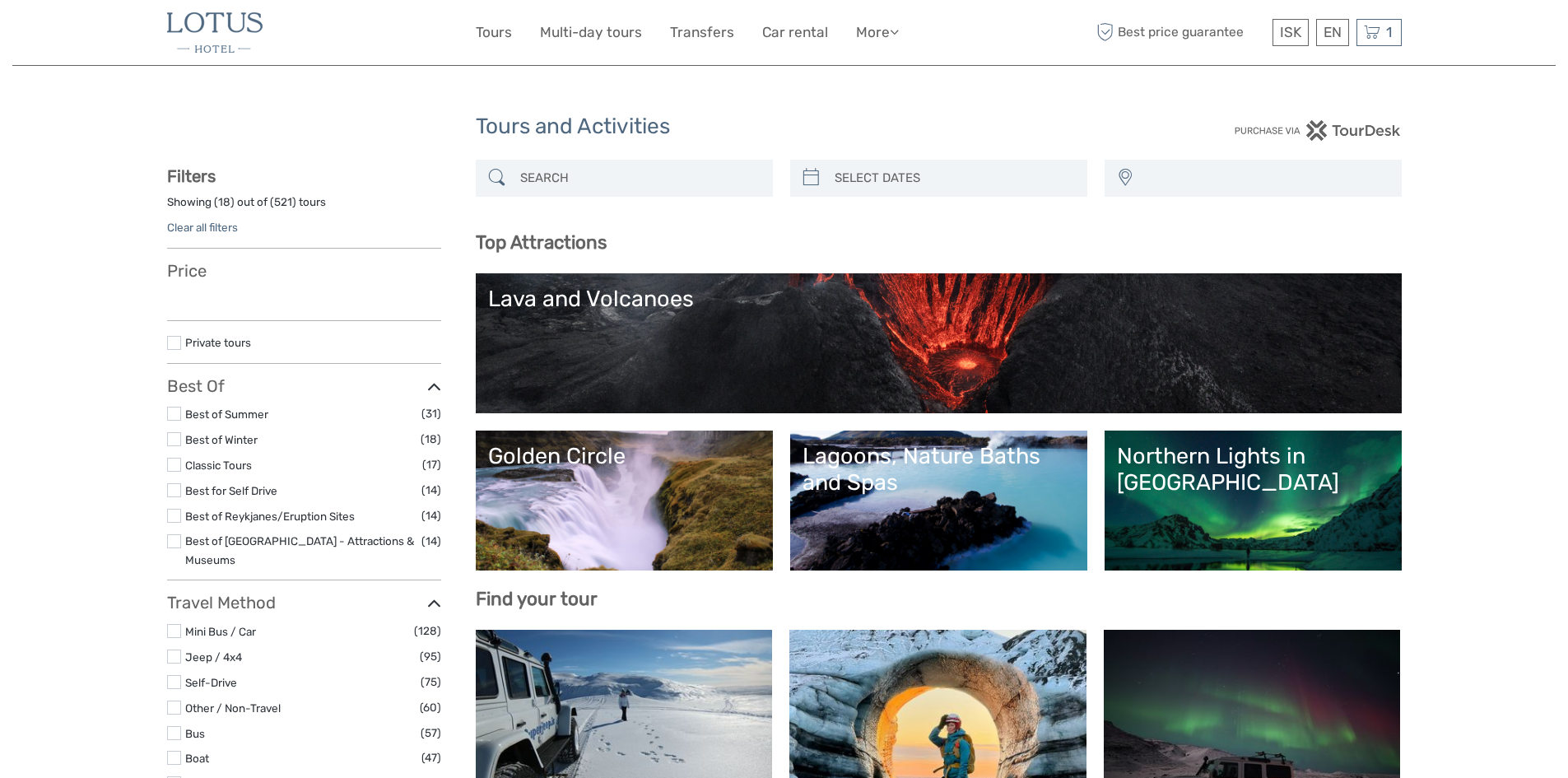
select select
